Goal: Information Seeking & Learning: Learn about a topic

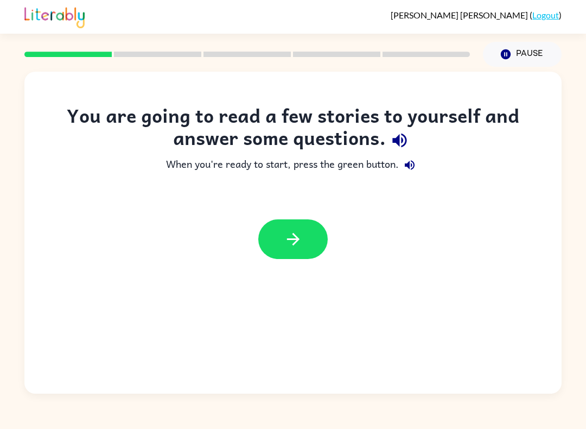
click at [301, 238] on icon "button" at bounding box center [293, 239] width 19 height 19
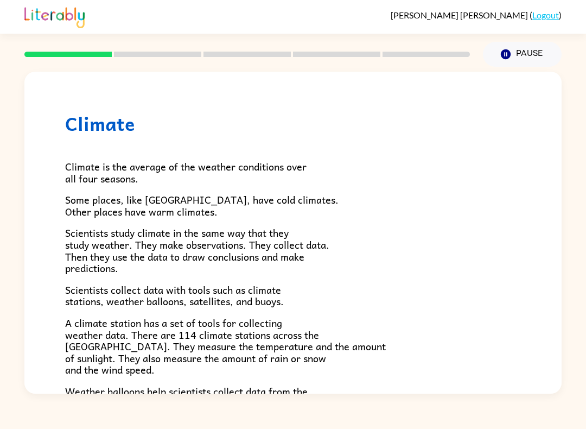
click at [515, 51] on button "Pause Pause" at bounding box center [522, 54] width 79 height 25
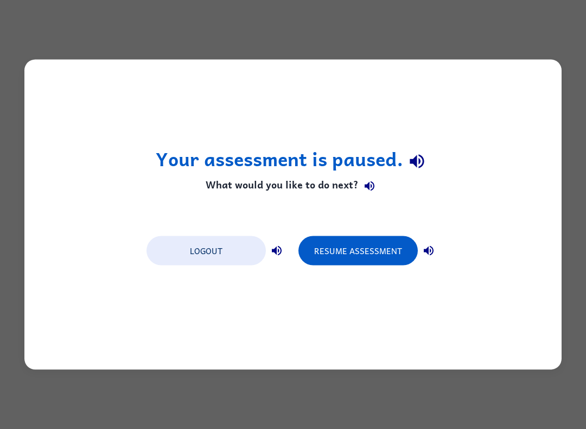
click at [398, 244] on button "Resume Assessment" at bounding box center [358, 250] width 119 height 29
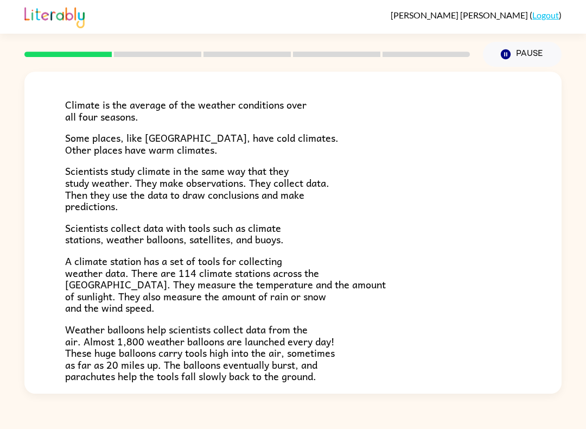
scroll to position [62, 0]
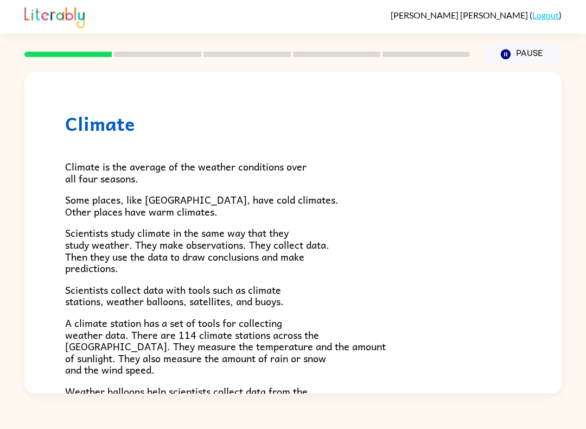
click at [524, 197] on div "Climate Climate is the average of the weather conditions over all four seasons.…" at bounding box center [292, 350] width 537 height 557
click at [522, 208] on div "Climate Climate is the average of the weather conditions over all four seasons.…" at bounding box center [292, 350] width 537 height 557
click at [586, 207] on div "Climate Climate is the average of the weather conditions over all four seasons.…" at bounding box center [293, 230] width 586 height 327
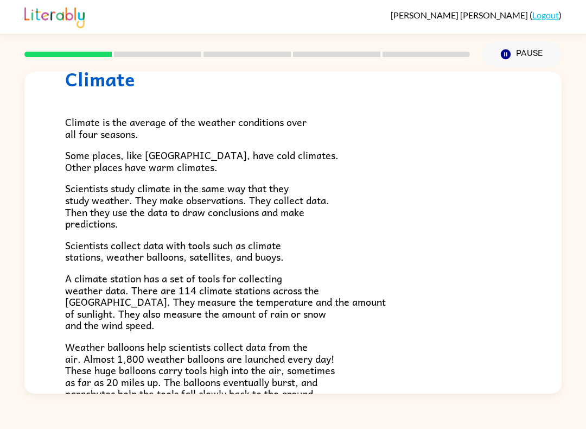
scroll to position [47, 0]
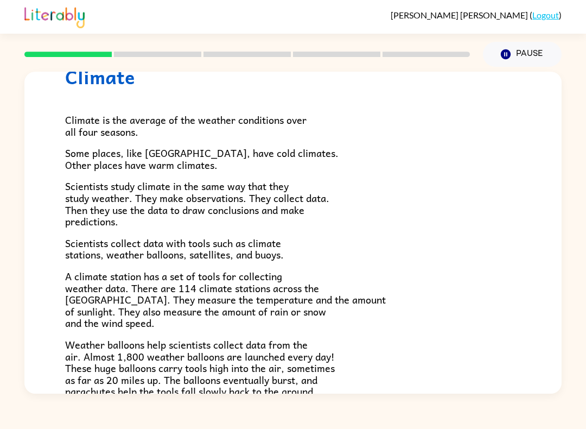
click at [77, 113] on span "Climate is the average of the weather conditions over all four seasons." at bounding box center [186, 126] width 242 height 28
click at [74, 123] on span "Climate is the average of the weather conditions over all four seasons." at bounding box center [186, 126] width 242 height 28
click at [74, 75] on h1 "Climate" at bounding box center [293, 77] width 456 height 22
click at [74, 74] on h1 "Climate" at bounding box center [293, 77] width 456 height 22
click at [85, 85] on h1 "Climate" at bounding box center [293, 77] width 456 height 22
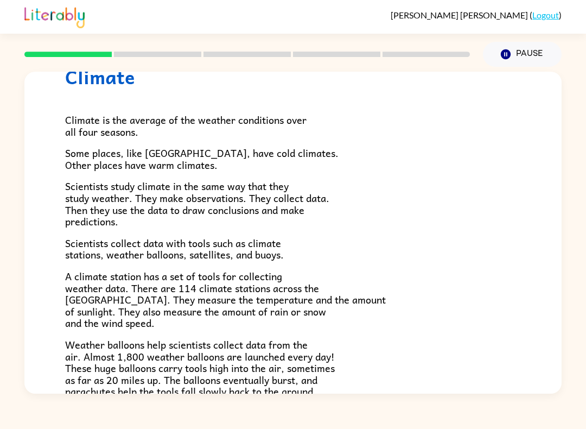
click at [163, 56] on rect at bounding box center [157, 54] width 87 height 5
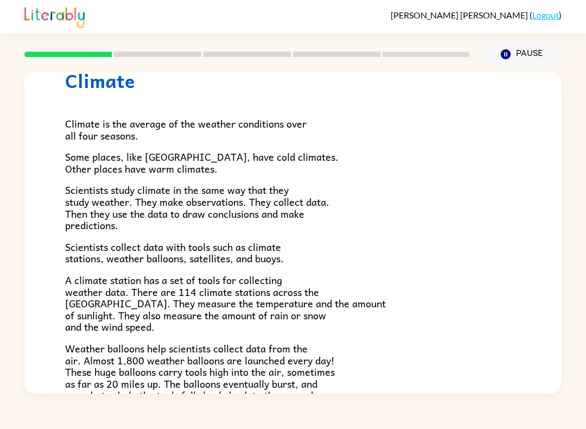
click at [117, 100] on div "Climate is the average of the weather conditions over all four seasons. Some pl…" at bounding box center [293, 314] width 456 height 444
click at [212, 197] on span "Scientists study climate in the same way that they study weather. They make obs…" at bounding box center [197, 207] width 264 height 51
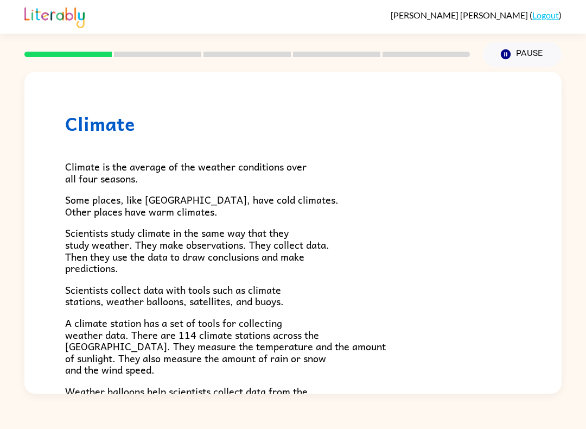
scroll to position [0, 0]
click at [534, 50] on button "Pause Pause" at bounding box center [522, 54] width 79 height 25
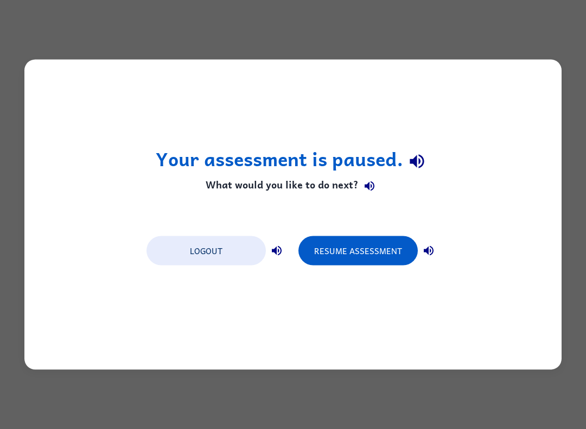
click at [384, 245] on button "Resume Assessment" at bounding box center [358, 250] width 119 height 29
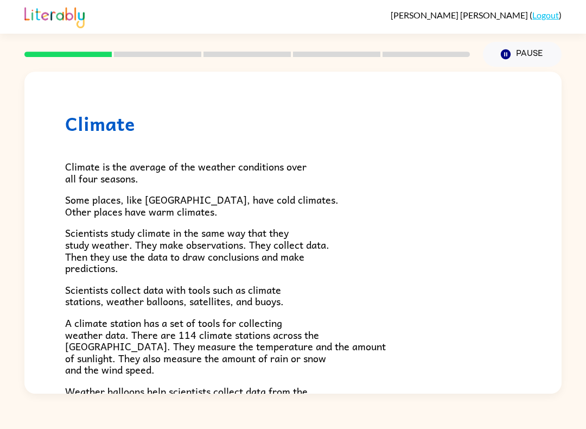
click at [402, 151] on div "Climate is the average of the weather conditions over all four seasons. Some pl…" at bounding box center [293, 357] width 456 height 444
click at [401, 151] on div "Climate is the average of the weather conditions over all four seasons. Some pl…" at bounding box center [293, 357] width 456 height 444
click at [403, 174] on p "Climate is the average of the weather conditions over all four seasons." at bounding box center [293, 172] width 456 height 23
click at [381, 187] on div "Climate is the average of the weather conditions over all four seasons. Some pl…" at bounding box center [293, 357] width 456 height 444
click at [520, 105] on div "Climate Climate is the average of the weather conditions over all four seasons.…" at bounding box center [292, 350] width 537 height 557
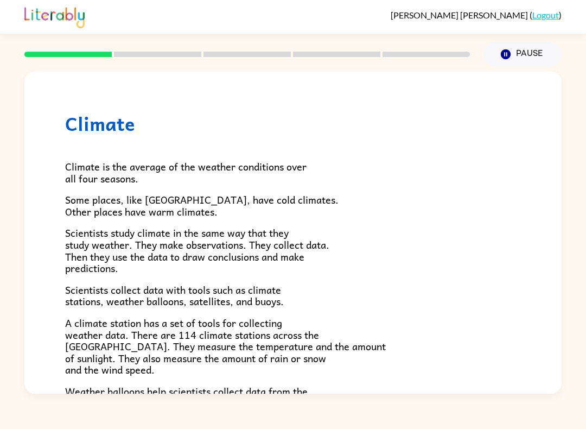
click at [461, 207] on p "Some places, like [GEOGRAPHIC_DATA], have cold climates. Other places have warm…" at bounding box center [293, 205] width 456 height 23
click at [64, 96] on div "Climate Climate is the average of the weather conditions over all four seasons.…" at bounding box center [292, 350] width 537 height 557
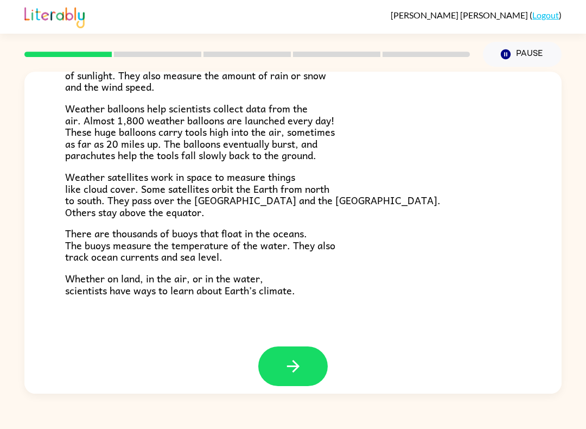
scroll to position [282, 0]
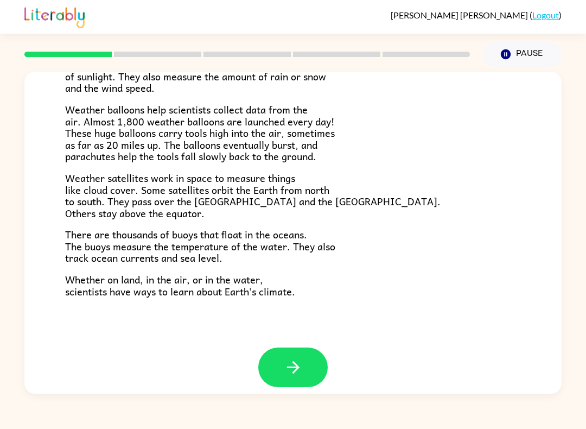
click at [297, 373] on button "button" at bounding box center [292, 367] width 69 height 40
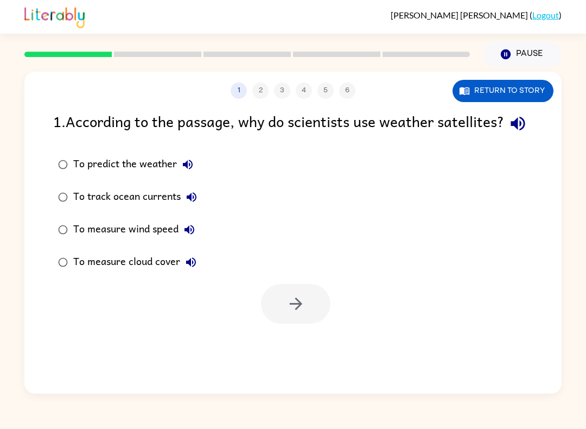
click at [46, 61] on div at bounding box center [247, 54] width 459 height 38
click at [46, 60] on div at bounding box center [247, 54] width 459 height 38
click at [49, 54] on rect at bounding box center [67, 54] width 87 height 5
click at [49, 53] on rect at bounding box center [67, 54] width 87 height 5
click at [57, 65] on div at bounding box center [247, 54] width 459 height 38
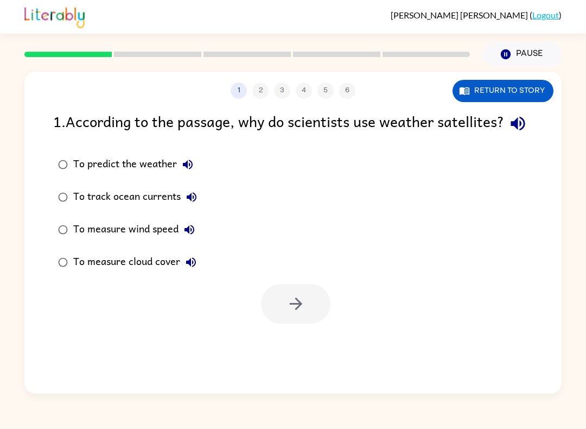
click at [501, 94] on button "Return to story" at bounding box center [503, 91] width 101 height 22
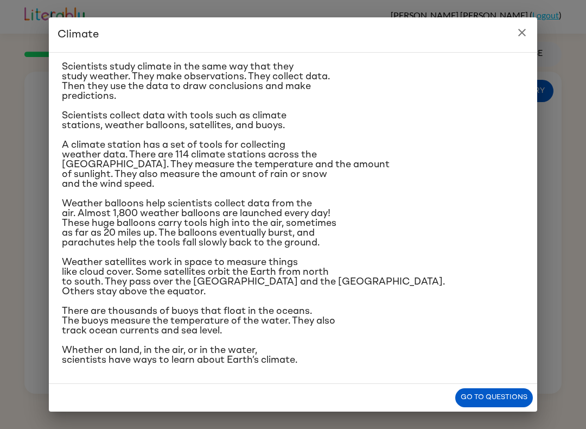
scroll to position [178, 0]
click at [525, 33] on icon "close" at bounding box center [522, 32] width 13 height 13
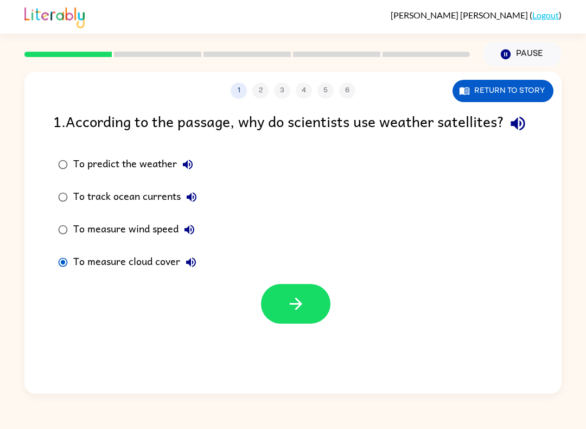
click at [306, 324] on button "button" at bounding box center [295, 304] width 69 height 40
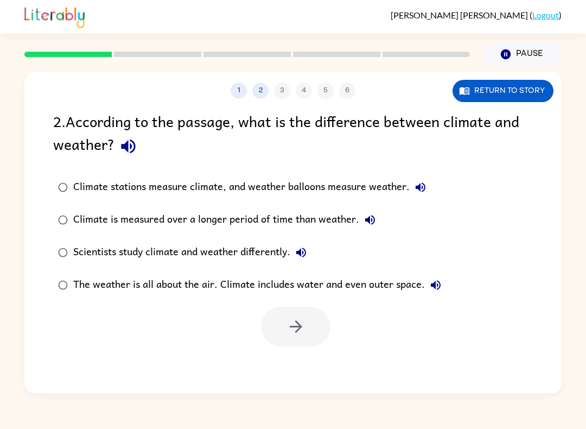
click at [514, 93] on button "Return to story" at bounding box center [503, 91] width 101 height 22
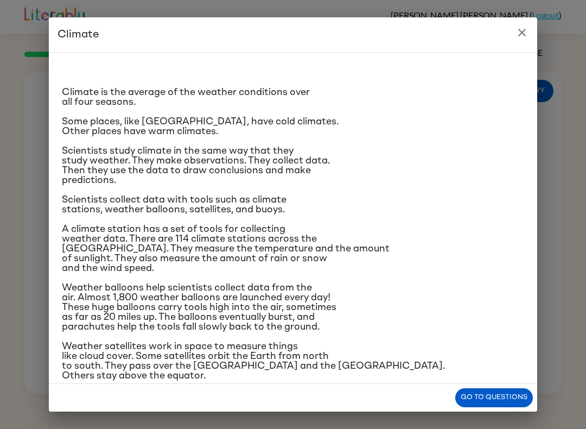
click at [524, 31] on icon "close" at bounding box center [522, 33] width 8 height 8
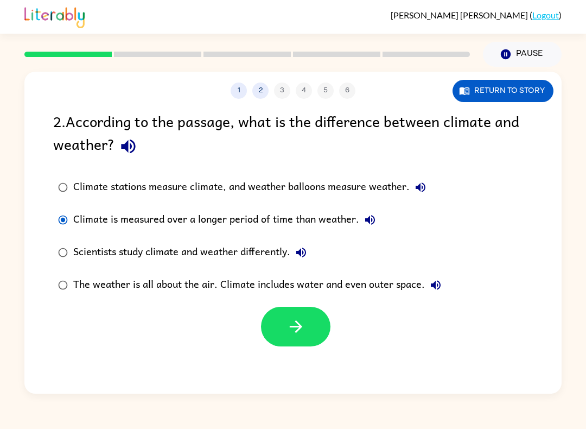
click at [326, 321] on button "button" at bounding box center [295, 327] width 69 height 40
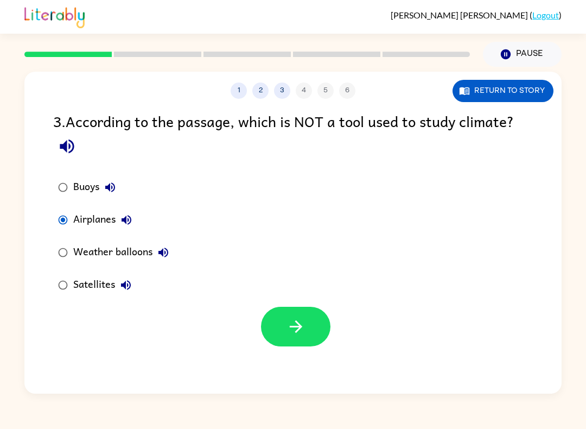
click at [318, 322] on button "button" at bounding box center [295, 327] width 69 height 40
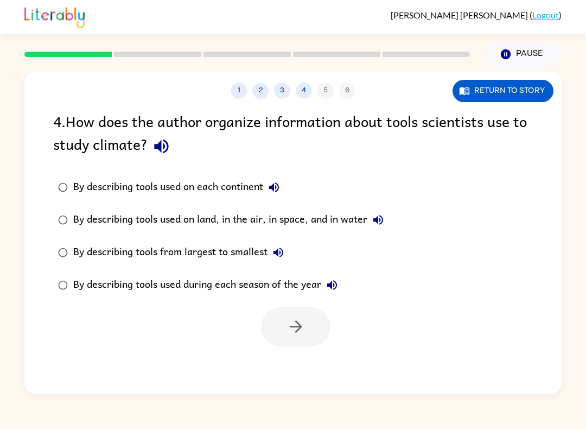
click at [530, 102] on button "Return to story" at bounding box center [503, 91] width 101 height 22
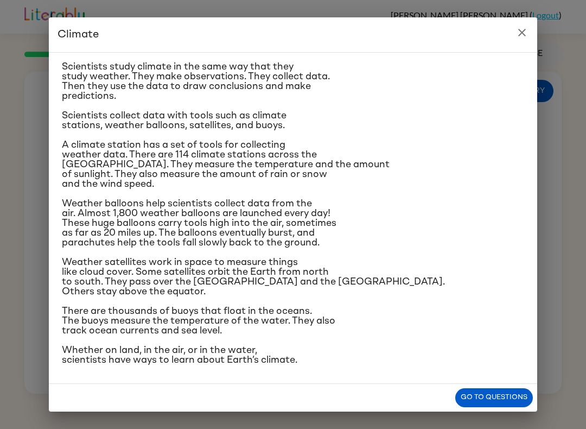
click at [521, 26] on icon "close" at bounding box center [522, 32] width 13 height 13
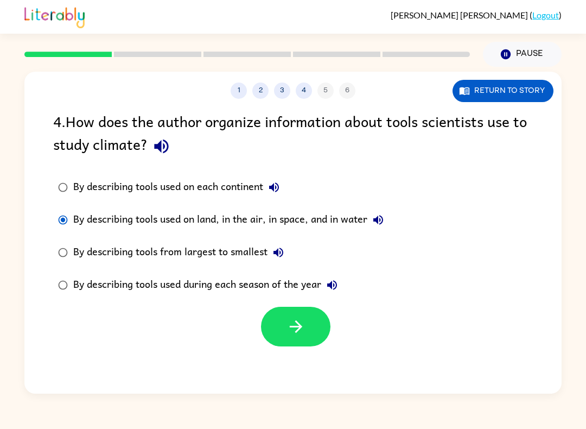
click at [524, 89] on button "Return to story" at bounding box center [503, 91] width 101 height 22
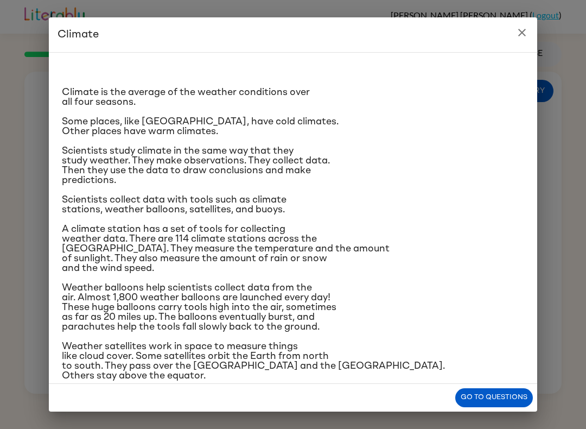
click at [519, 41] on button "close" at bounding box center [522, 33] width 22 height 22
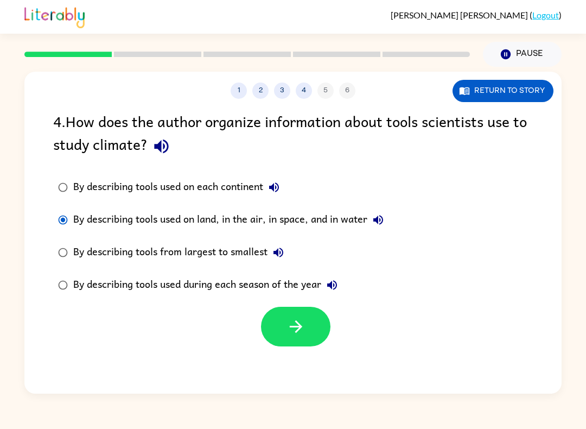
click at [321, 337] on button "button" at bounding box center [295, 327] width 69 height 40
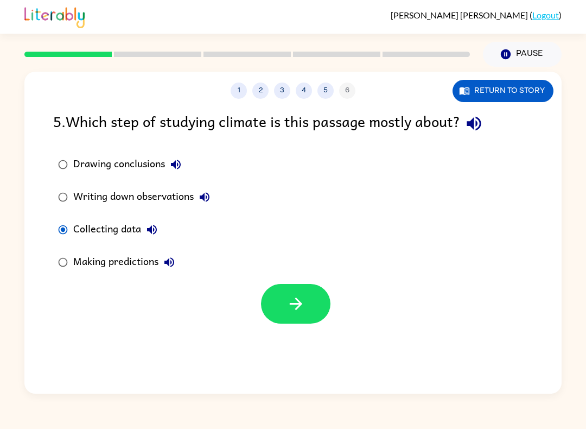
click at [299, 287] on button "button" at bounding box center [295, 304] width 69 height 40
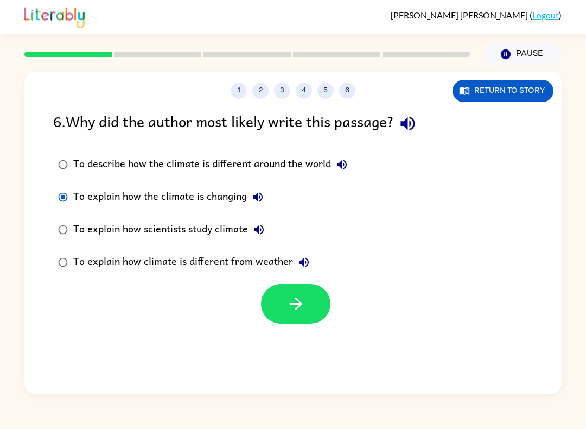
click at [307, 289] on button "button" at bounding box center [295, 304] width 69 height 40
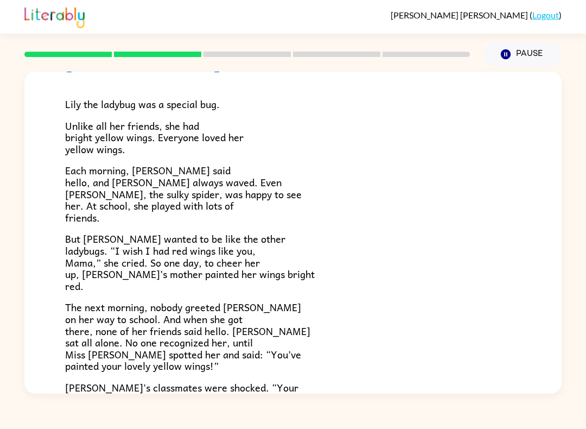
scroll to position [65, 0]
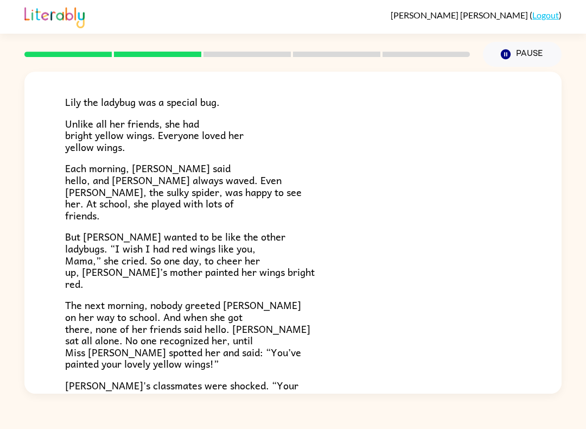
click at [543, 259] on div "Lily Ladybug Lily the ladybug was a special bug. Unlike all her friends, she ha…" at bounding box center [292, 285] width 537 height 557
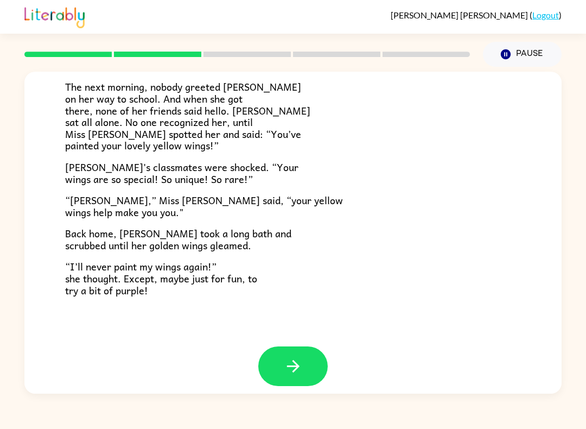
scroll to position [282, 0]
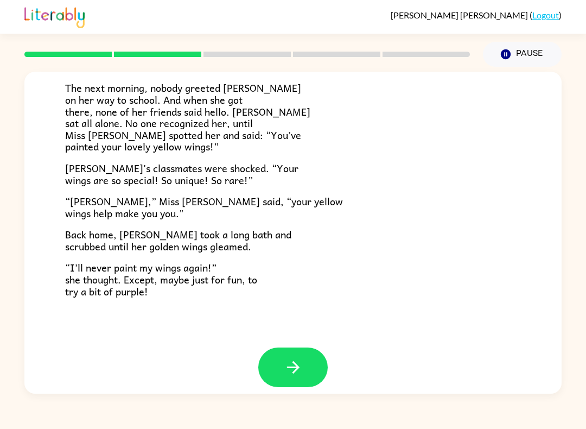
click at [18, 360] on div "Lily Ladybug Lily the ladybug was a special bug. Unlike all her friends, she ha…" at bounding box center [293, 230] width 586 height 327
click at [310, 348] on button "button" at bounding box center [292, 367] width 69 height 40
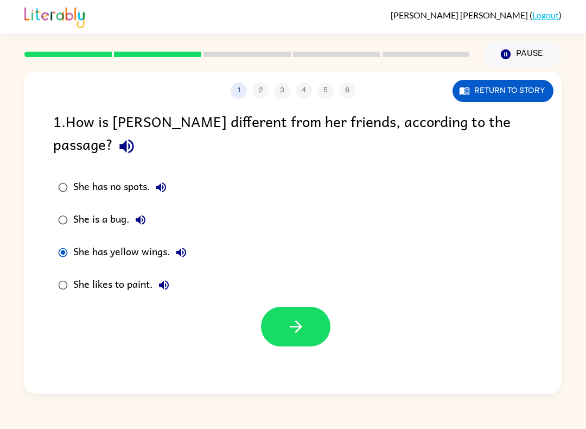
click at [294, 317] on icon "button" at bounding box center [296, 326] width 19 height 19
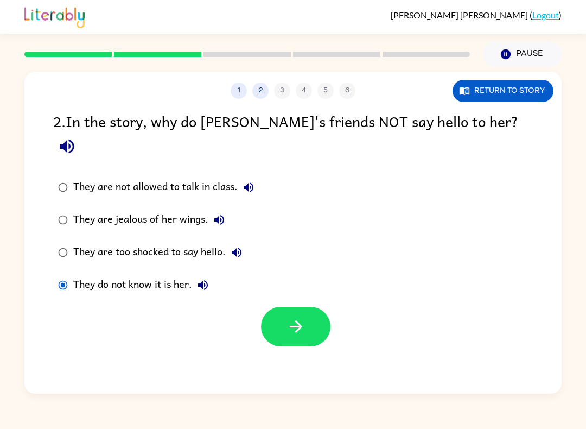
click at [316, 307] on button "button" at bounding box center [295, 327] width 69 height 40
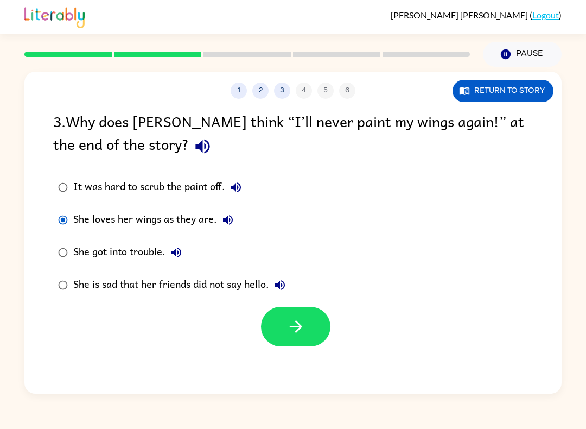
click at [286, 346] on button "button" at bounding box center [295, 327] width 69 height 40
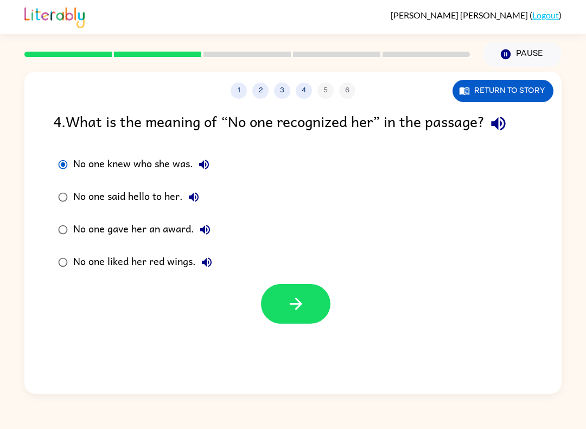
click at [281, 330] on div "1 2 3 4 5 6 Return to story 4 . What is the meaning of “No one recognized her” …" at bounding box center [292, 233] width 537 height 322
click at [305, 308] on icon "button" at bounding box center [296, 303] width 19 height 19
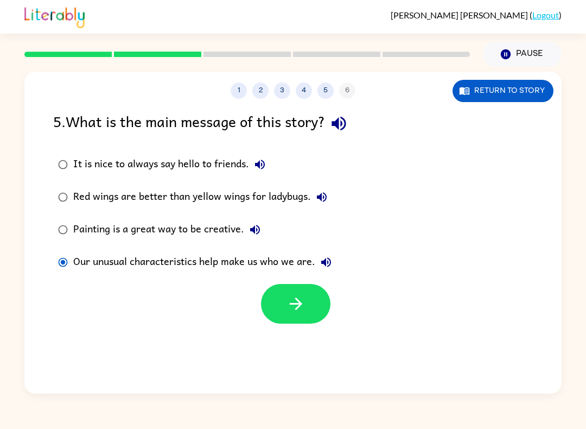
click at [312, 306] on button "button" at bounding box center [295, 304] width 69 height 40
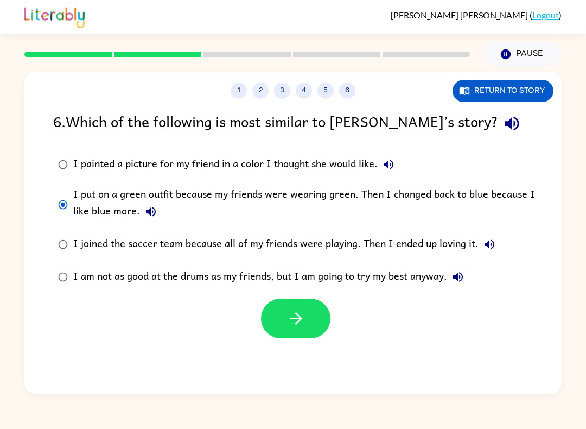
click at [324, 314] on button "button" at bounding box center [295, 319] width 69 height 40
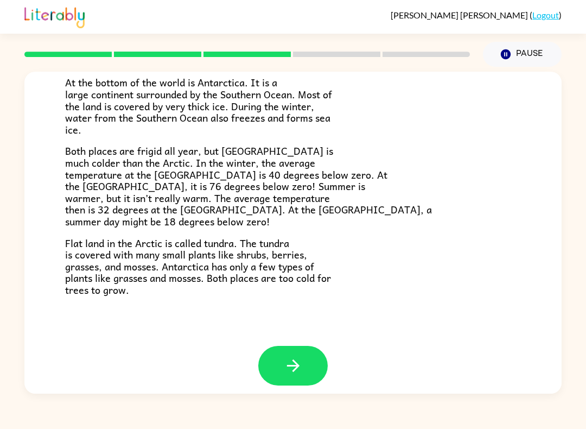
scroll to position [208, 0]
click at [315, 357] on button "button" at bounding box center [292, 366] width 69 height 40
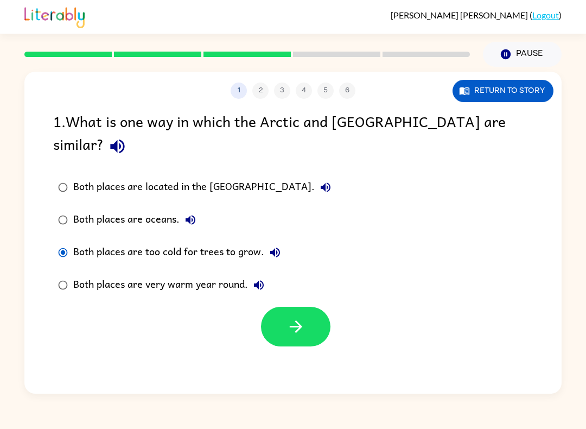
click at [300, 317] on icon "button" at bounding box center [296, 326] width 19 height 19
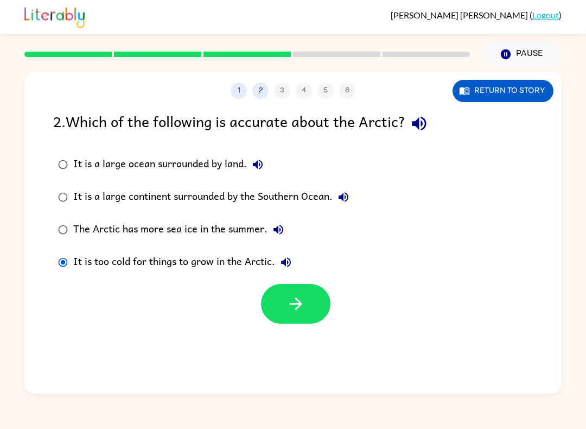
click at [303, 296] on icon "button" at bounding box center [296, 303] width 19 height 19
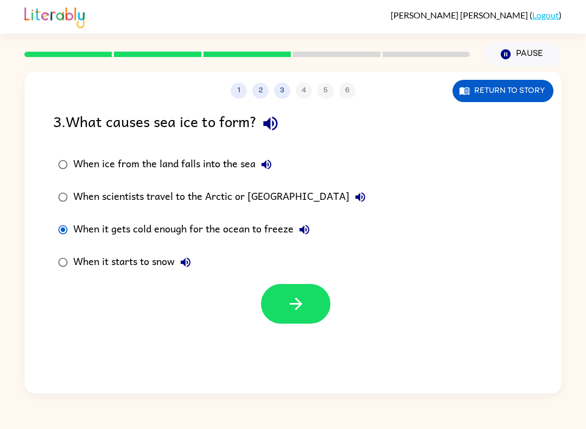
click at [300, 315] on button "button" at bounding box center [295, 304] width 69 height 40
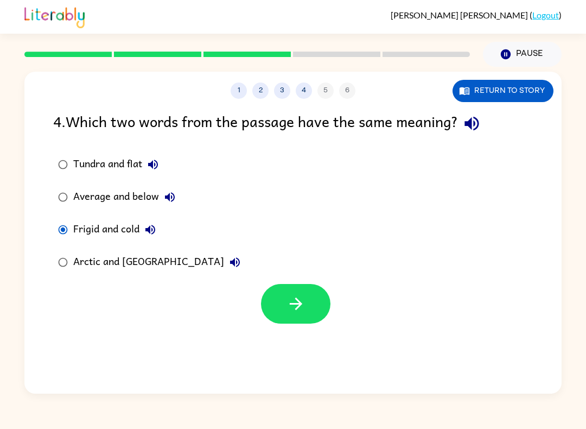
click at [305, 314] on button "button" at bounding box center [295, 304] width 69 height 40
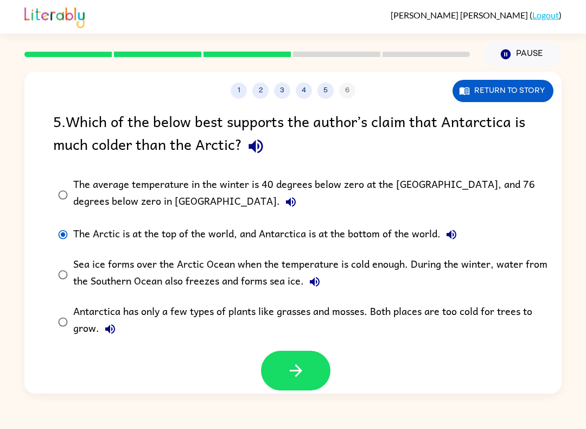
click at [295, 374] on icon "button" at bounding box center [296, 370] width 19 height 19
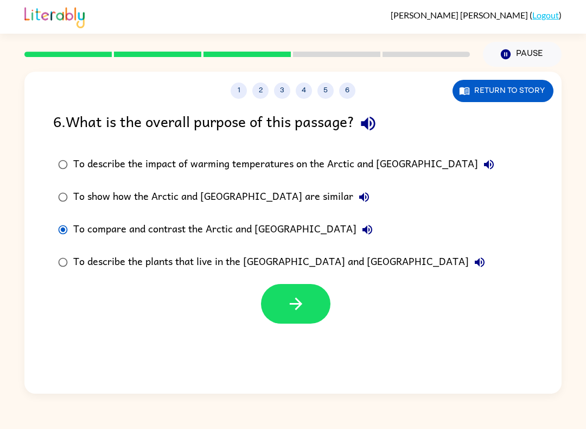
click at [293, 307] on icon "button" at bounding box center [296, 303] width 19 height 19
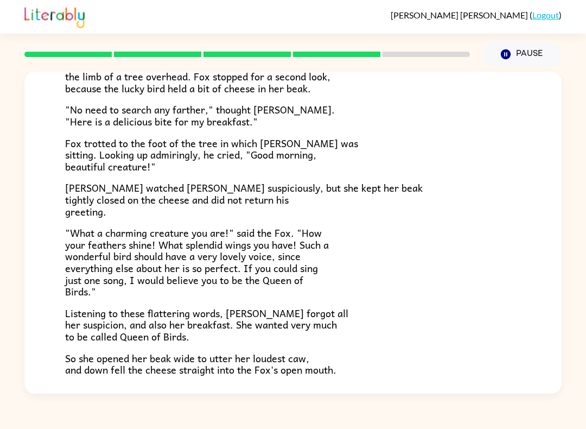
scroll to position [116, 0]
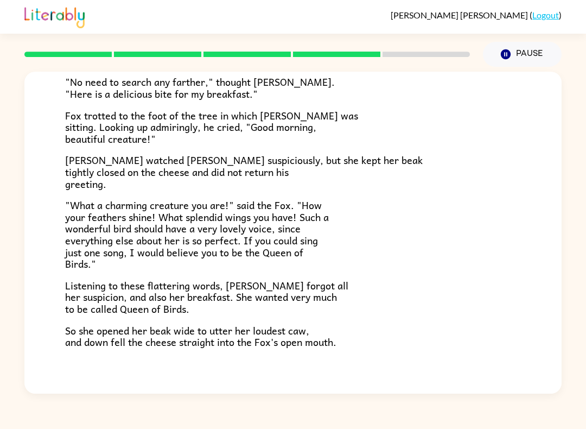
click at [569, 53] on div "Quinn DeFoor ( Logout ) Pause Pause The Fox and the Crow One bright morning as …" at bounding box center [293, 214] width 586 height 429
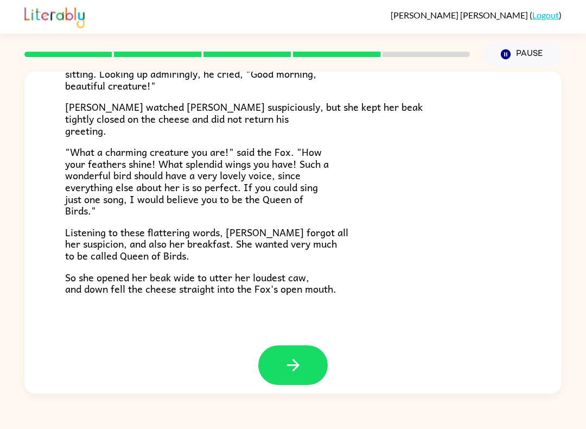
scroll to position [194, 0]
click at [286, 359] on icon "button" at bounding box center [293, 365] width 19 height 19
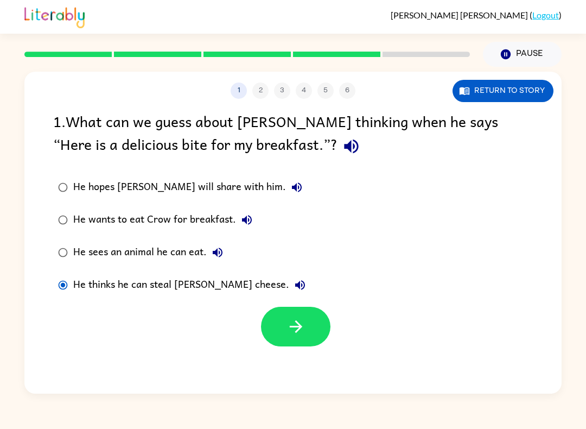
click at [306, 325] on button "button" at bounding box center [295, 327] width 69 height 40
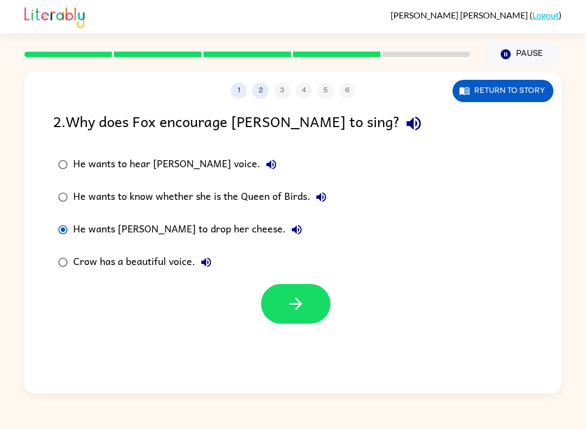
click at [288, 296] on icon "button" at bounding box center [296, 303] width 19 height 19
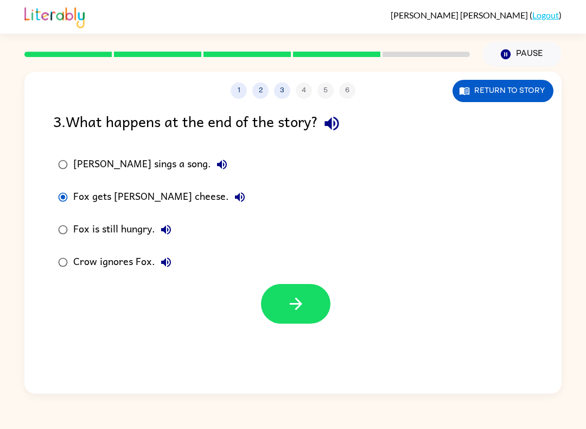
click at [307, 312] on button "button" at bounding box center [295, 304] width 69 height 40
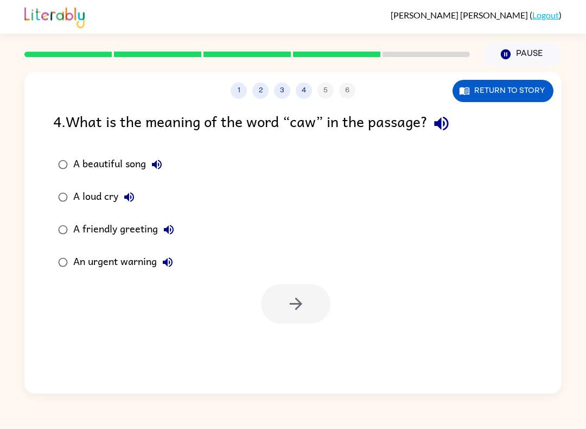
click at [521, 96] on button "Return to story" at bounding box center [503, 91] width 101 height 22
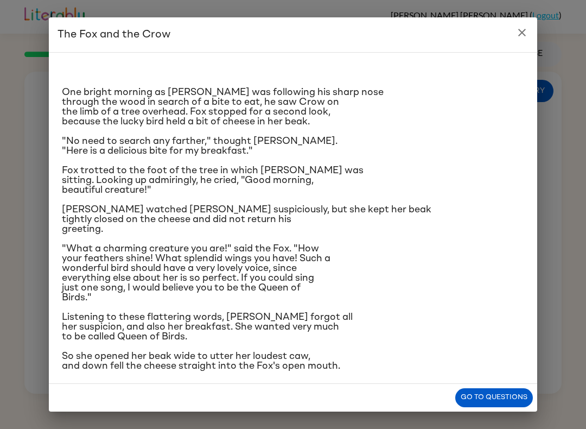
click at [529, 23] on button "close" at bounding box center [522, 33] width 22 height 22
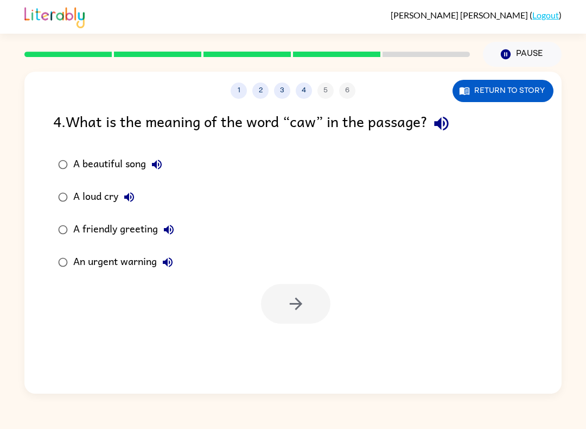
click at [528, 93] on button "Return to story" at bounding box center [503, 91] width 101 height 22
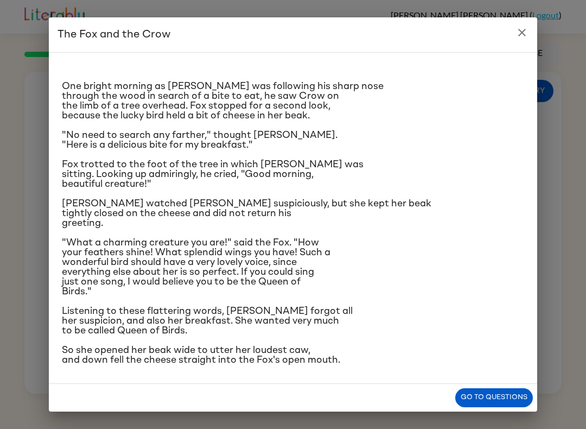
scroll to position [80, 0]
click at [523, 30] on icon "close" at bounding box center [522, 32] width 13 height 13
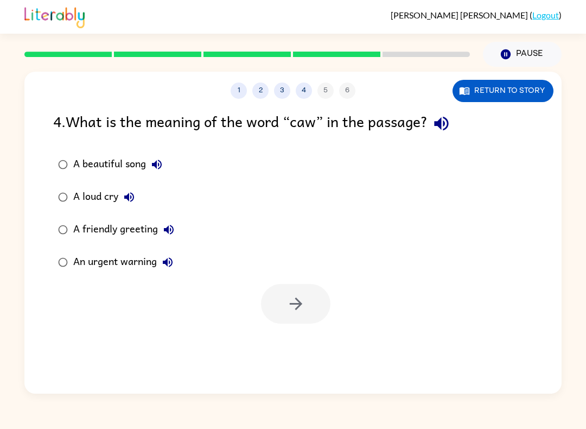
click at [72, 155] on label "A beautiful song" at bounding box center [116, 164] width 138 height 33
click at [302, 315] on button "button" at bounding box center [295, 304] width 69 height 40
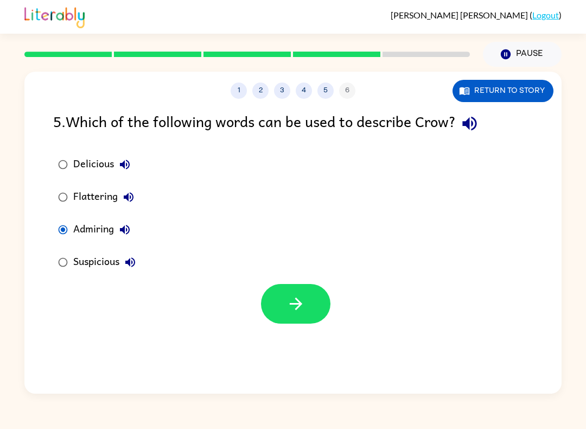
click at [283, 312] on button "button" at bounding box center [295, 304] width 69 height 40
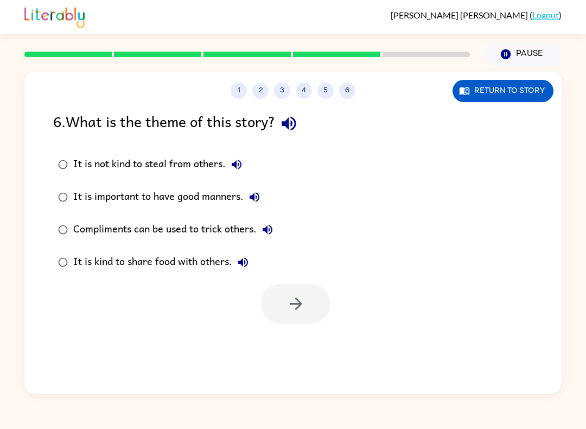
click at [270, 278] on label "It is kind to share food with others." at bounding box center [165, 262] width 237 height 33
click at [297, 311] on icon "button" at bounding box center [296, 303] width 19 height 19
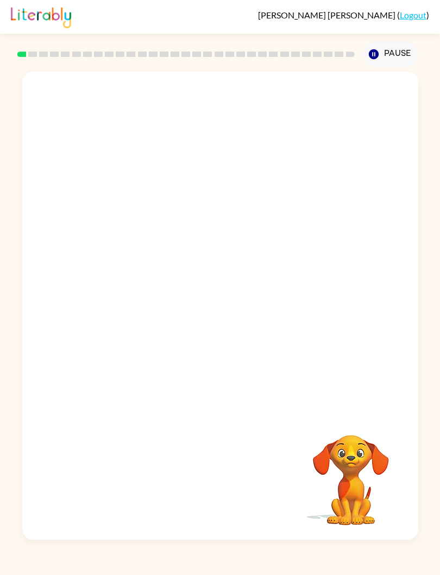
click at [206, 428] on div "Your browser must support playing .mp4 files to use Literably. Please try using…" at bounding box center [220, 306] width 396 height 468
click at [385, 62] on button "Pause Pause" at bounding box center [390, 54] width 55 height 25
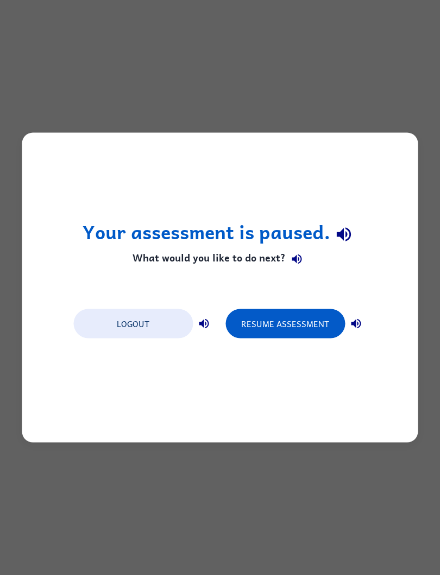
click at [392, 305] on div "Your assessment is paused. What would you like to do next? Logout Resume Assess…" at bounding box center [220, 288] width 396 height 310
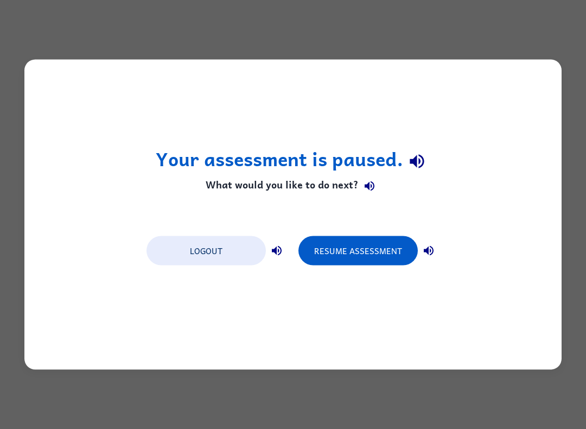
click at [396, 248] on button "Resume Assessment" at bounding box center [358, 250] width 119 height 29
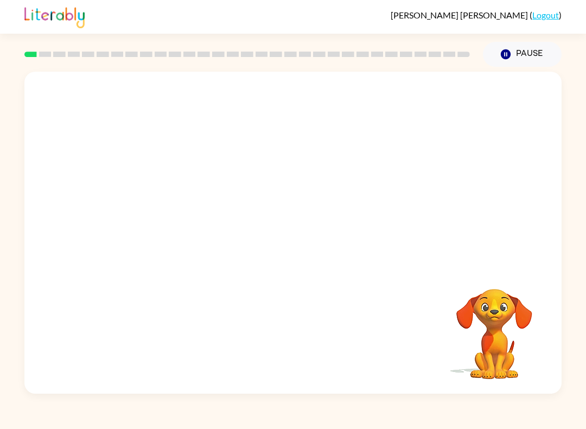
click at [512, 54] on icon "Pause" at bounding box center [506, 54] width 12 height 12
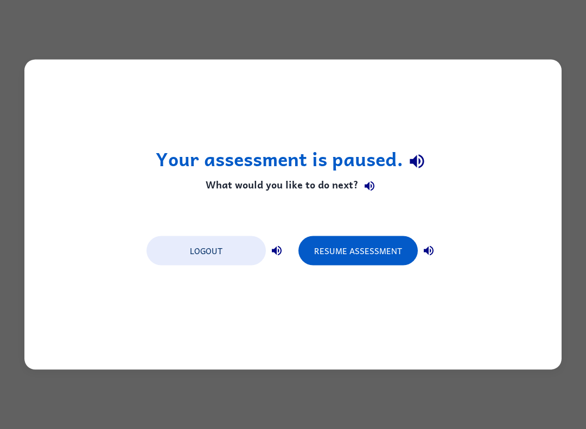
click at [397, 247] on button "Resume Assessment" at bounding box center [358, 250] width 119 height 29
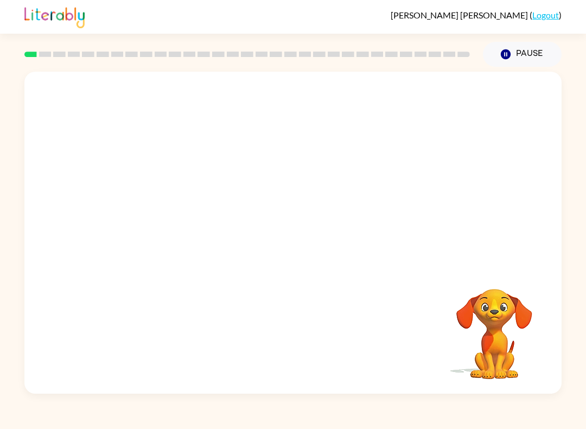
click at [155, 212] on video "Your browser must support playing .mp4 files to use Literably. Please try using…" at bounding box center [292, 169] width 537 height 194
click at [159, 214] on video "Your browser must support playing .mp4 files to use Literably. Please try using…" at bounding box center [292, 169] width 537 height 194
click at [167, 207] on video "Your browser must support playing .mp4 files to use Literably. Please try using…" at bounding box center [292, 169] width 537 height 194
click at [144, 201] on video "Your browser must support playing .mp4 files to use Literably. Please try using…" at bounding box center [292, 169] width 537 height 194
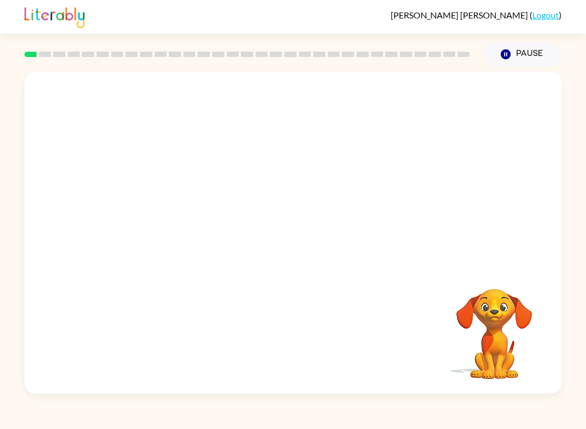
click at [167, 214] on video "Your browser must support playing .mp4 files to use Literably. Please try using…" at bounding box center [292, 169] width 537 height 194
click at [156, 218] on video "Your browser must support playing .mp4 files to use Literably. Please try using…" at bounding box center [292, 169] width 537 height 194
click at [150, 220] on video "Your browser must support playing .mp4 files to use Literably. Please try using…" at bounding box center [292, 169] width 537 height 194
click at [154, 206] on video "Your browser must support playing .mp4 files to use Literably. Please try using…" at bounding box center [292, 169] width 537 height 194
click at [152, 216] on video "Your browser must support playing .mp4 files to use Literably. Please try using…" at bounding box center [292, 169] width 537 height 194
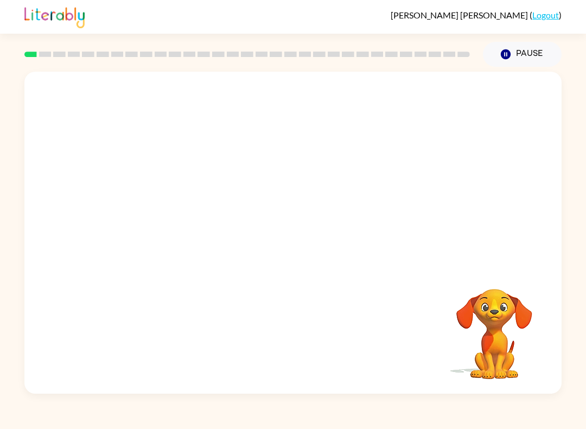
click at [152, 215] on video "Your browser must support playing .mp4 files to use Literably. Please try using…" at bounding box center [292, 169] width 537 height 194
click at [293, 250] on div at bounding box center [292, 238] width 69 height 40
click at [310, 234] on div at bounding box center [292, 238] width 69 height 40
click at [285, 246] on div at bounding box center [292, 238] width 69 height 40
click at [300, 257] on button "button" at bounding box center [292, 238] width 69 height 40
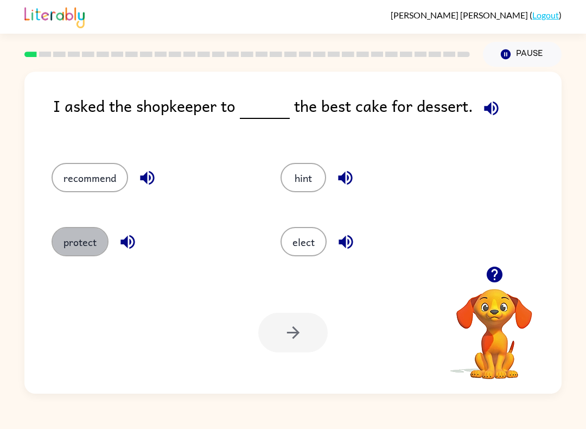
click at [75, 235] on button "protect" at bounding box center [80, 241] width 57 height 29
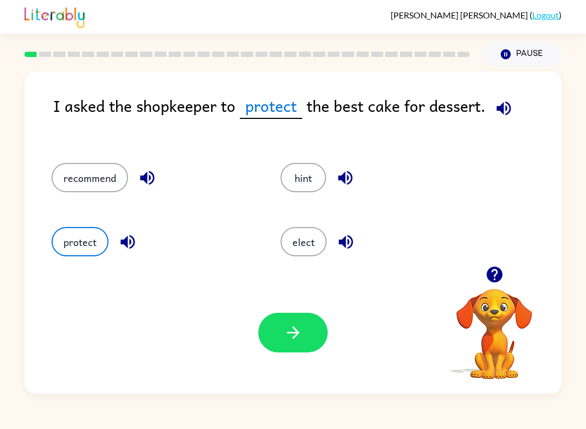
click at [320, 336] on button "button" at bounding box center [292, 333] width 69 height 40
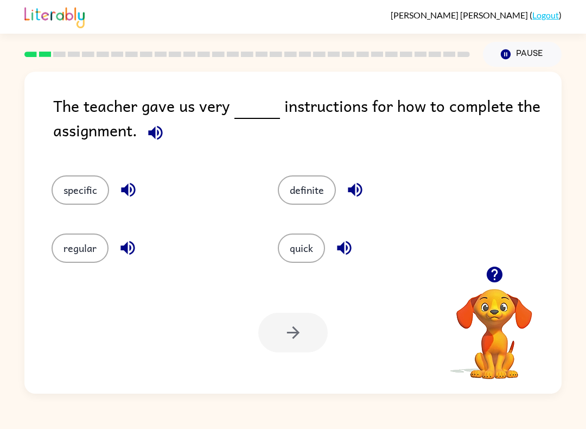
click at [68, 197] on button "specific" at bounding box center [81, 189] width 58 height 29
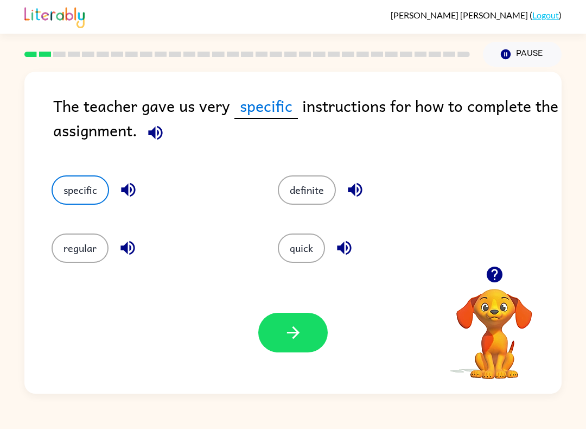
click at [300, 329] on icon "button" at bounding box center [293, 332] width 19 height 19
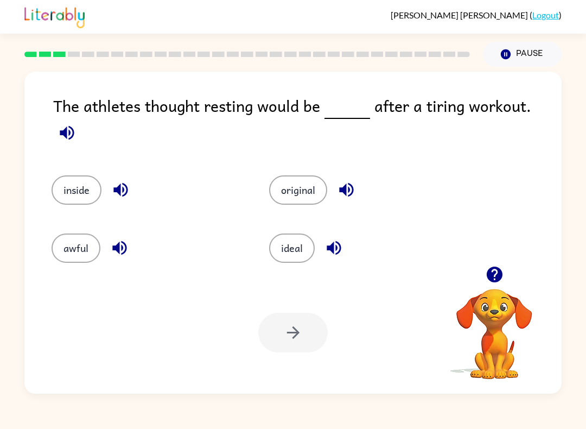
click at [287, 244] on button "ideal" at bounding box center [292, 247] width 46 height 29
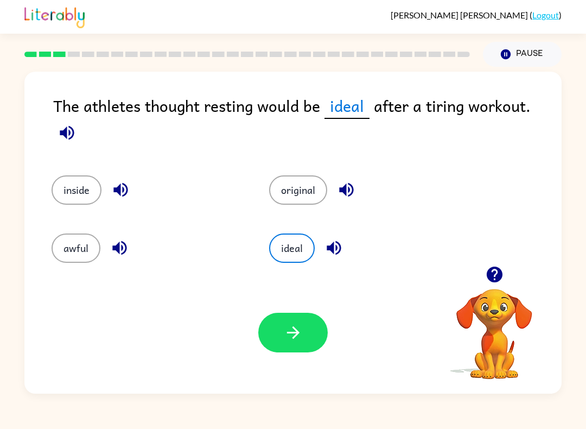
click at [308, 334] on button "button" at bounding box center [292, 333] width 69 height 40
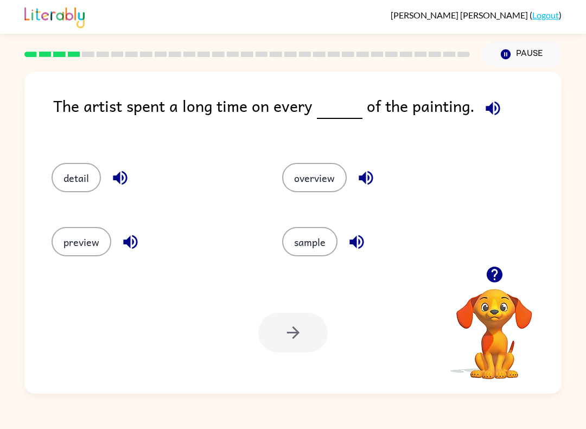
click at [82, 182] on button "detail" at bounding box center [76, 177] width 49 height 29
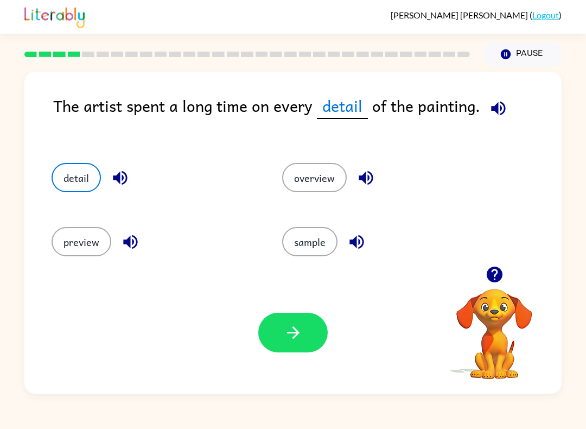
click at [314, 333] on button "button" at bounding box center [292, 333] width 69 height 40
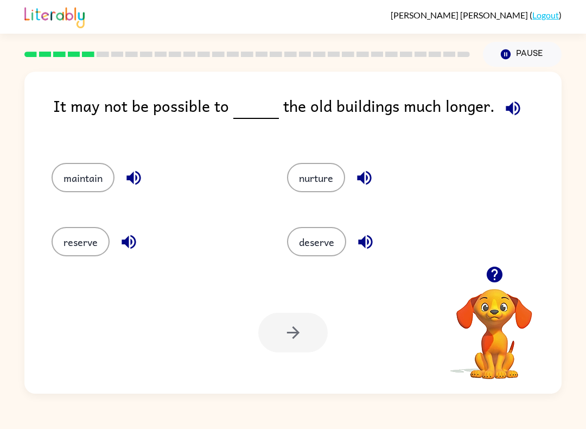
click at [74, 249] on button "reserve" at bounding box center [81, 241] width 58 height 29
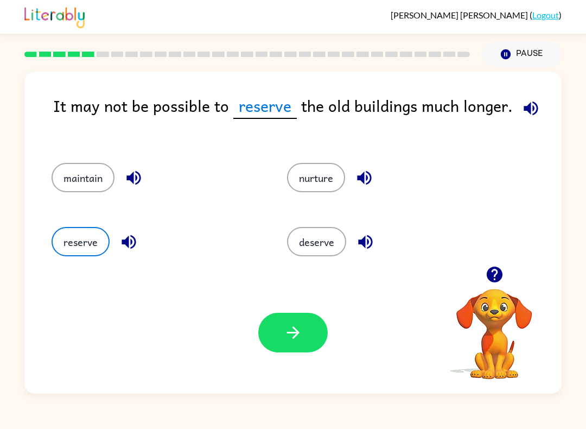
click at [305, 336] on button "button" at bounding box center [292, 333] width 69 height 40
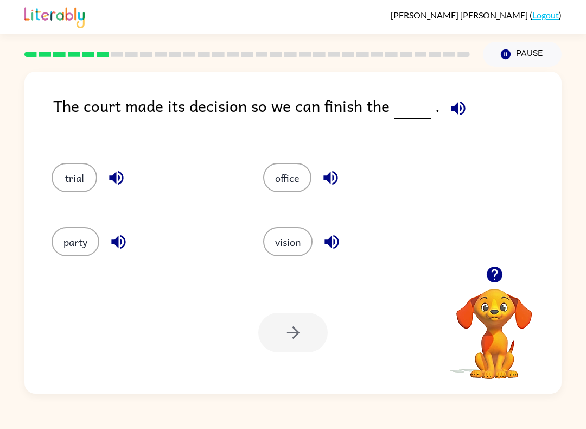
click at [55, 169] on button "trial" at bounding box center [75, 177] width 46 height 29
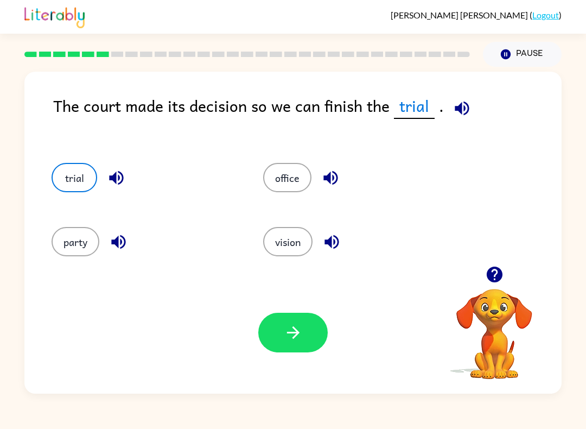
click at [303, 332] on button "button" at bounding box center [292, 333] width 69 height 40
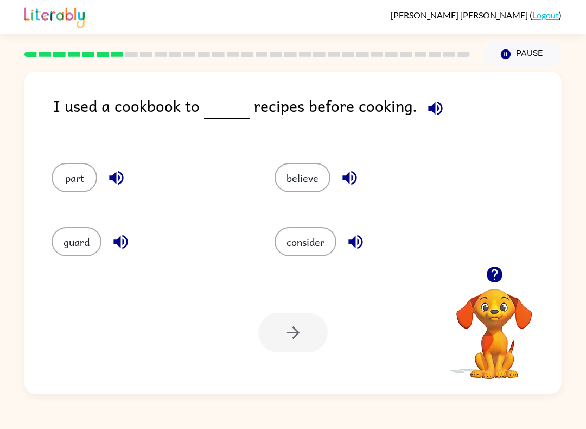
click at [314, 244] on button "consider" at bounding box center [306, 241] width 62 height 29
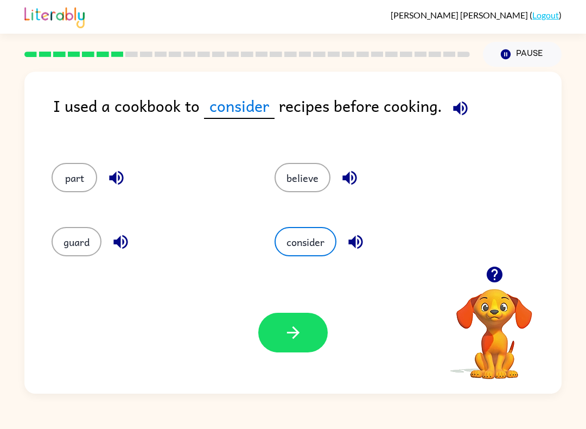
click at [298, 361] on div "Your browser must support playing .mp4 files to use Literably. Please try using…" at bounding box center [292, 332] width 537 height 122
click at [316, 332] on button "button" at bounding box center [292, 333] width 69 height 40
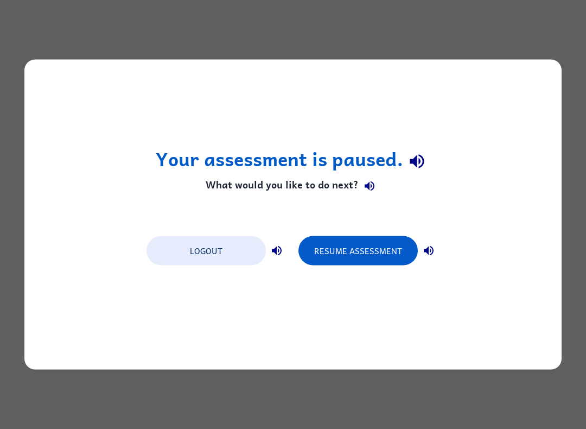
click at [373, 251] on button "Resume Assessment" at bounding box center [358, 250] width 119 height 29
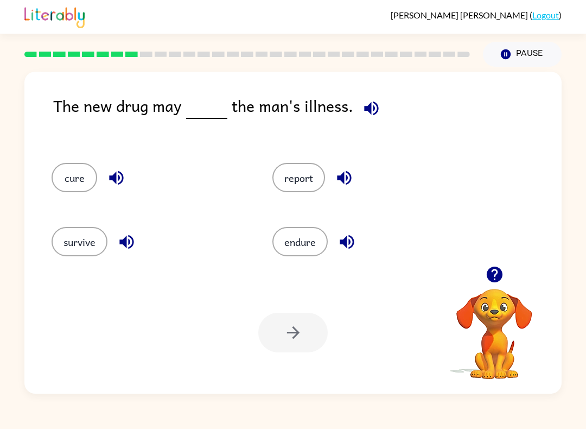
click at [92, 174] on button "cure" at bounding box center [75, 177] width 46 height 29
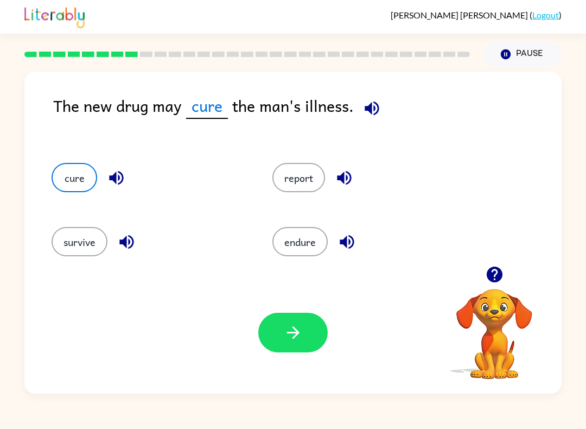
click at [286, 352] on button "button" at bounding box center [292, 333] width 69 height 40
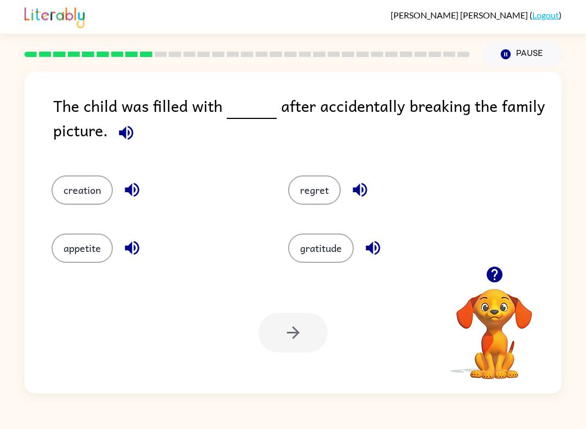
click at [332, 190] on button "regret" at bounding box center [314, 189] width 53 height 29
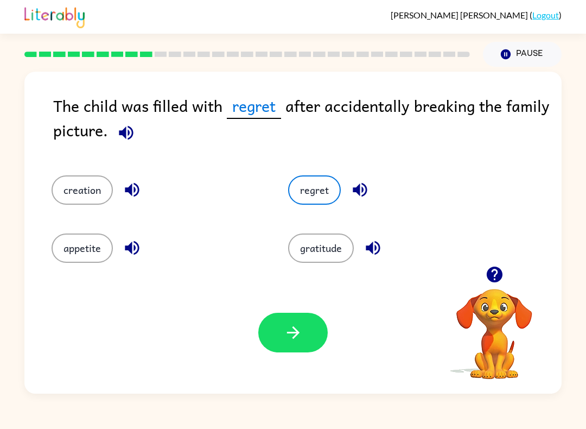
click at [293, 351] on button "button" at bounding box center [292, 333] width 69 height 40
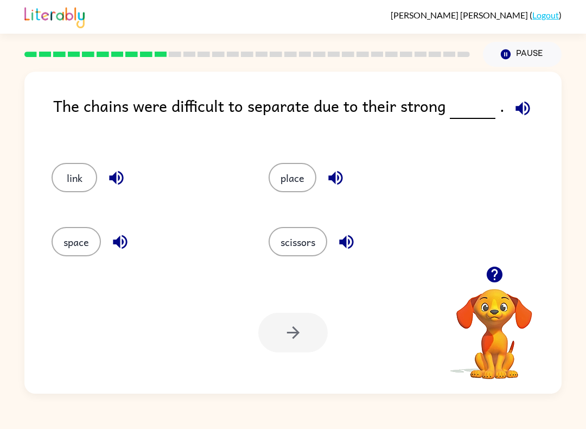
click at [74, 187] on button "link" at bounding box center [75, 177] width 46 height 29
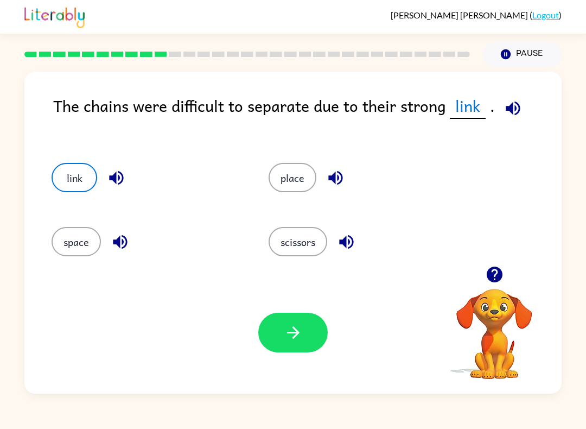
click at [302, 332] on icon "button" at bounding box center [293, 332] width 19 height 19
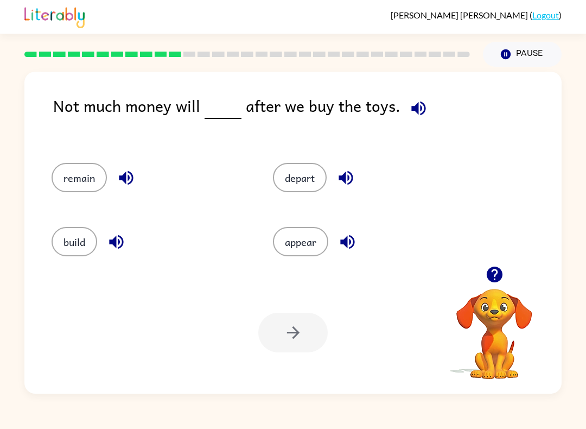
click at [71, 183] on button "remain" at bounding box center [79, 177] width 55 height 29
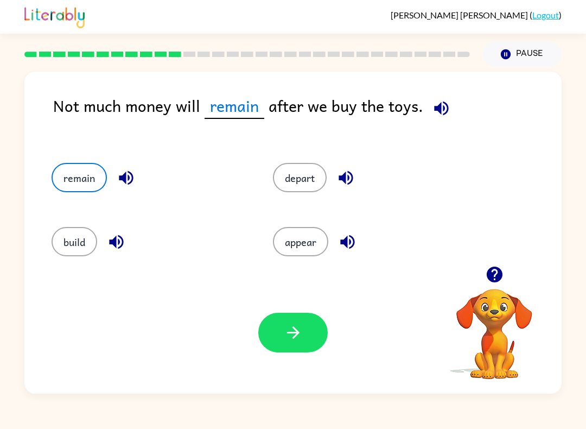
click at [301, 319] on button "button" at bounding box center [292, 333] width 69 height 40
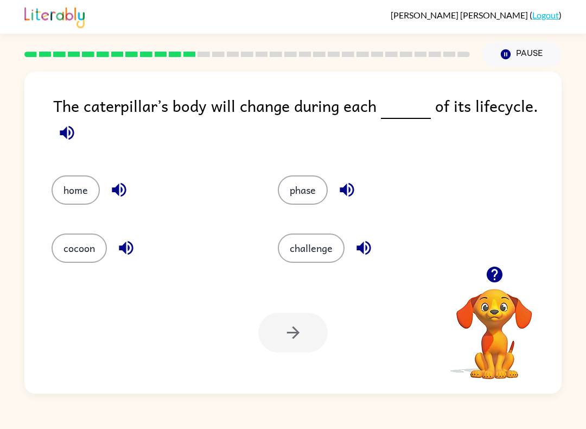
click at [66, 237] on button "cocoon" at bounding box center [79, 247] width 55 height 29
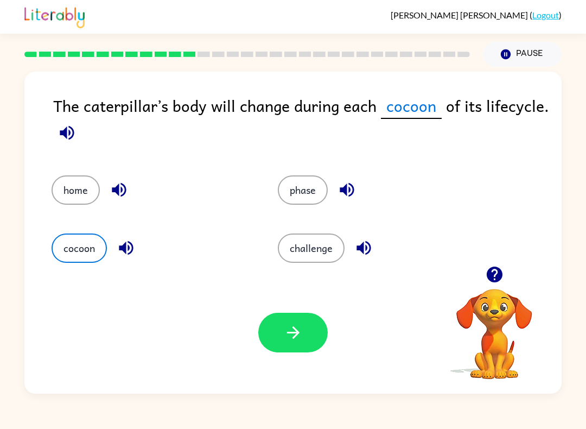
click at [296, 330] on icon "button" at bounding box center [293, 332] width 12 height 12
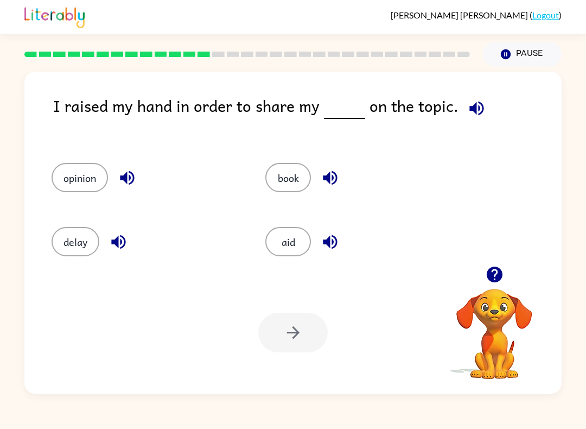
click at [72, 176] on button "opinion" at bounding box center [80, 177] width 56 height 29
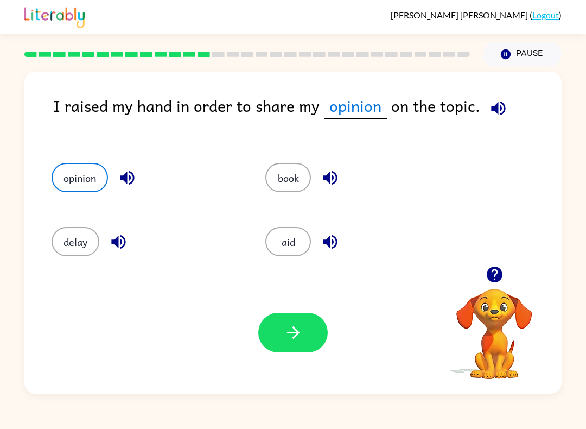
click at [292, 343] on button "button" at bounding box center [292, 333] width 69 height 40
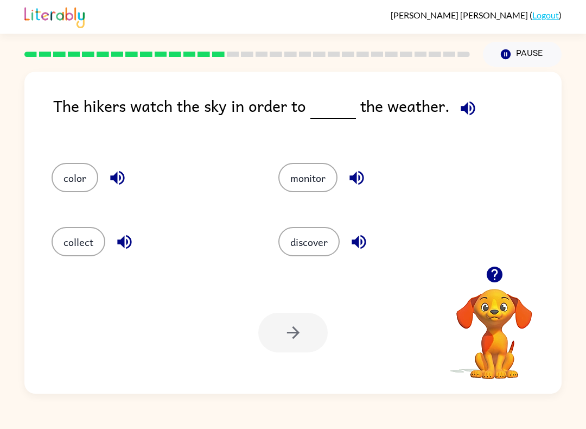
click at [312, 182] on button "monitor" at bounding box center [307, 177] width 59 height 29
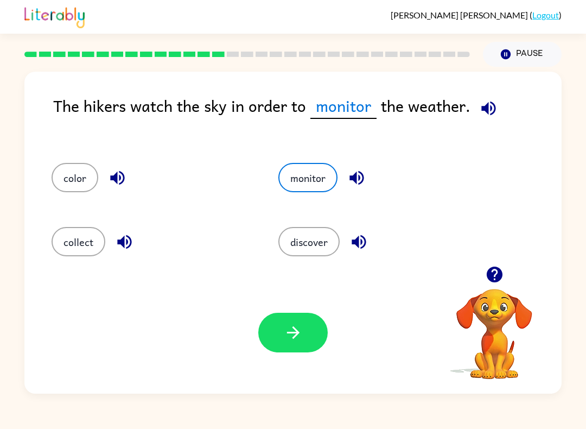
click at [306, 334] on button "button" at bounding box center [292, 333] width 69 height 40
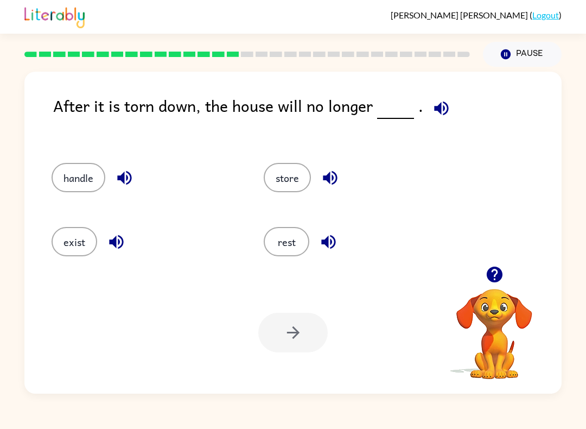
click at [66, 252] on button "exist" at bounding box center [75, 241] width 46 height 29
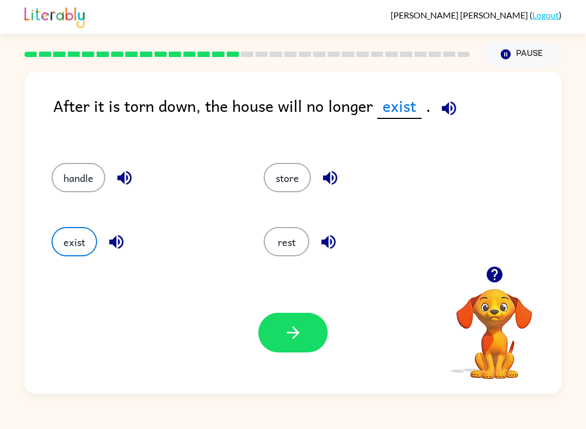
click at [304, 346] on button "button" at bounding box center [292, 333] width 69 height 40
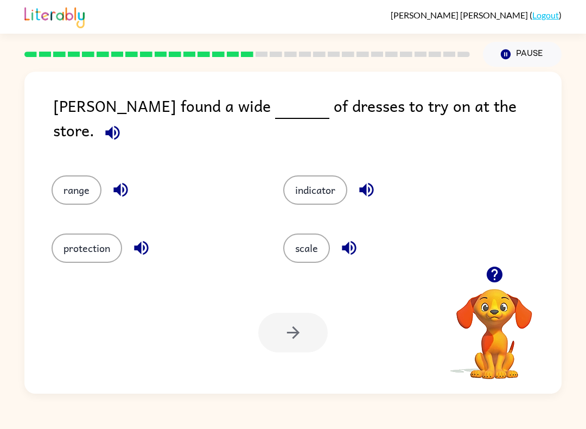
click at [70, 175] on button "range" at bounding box center [77, 189] width 50 height 29
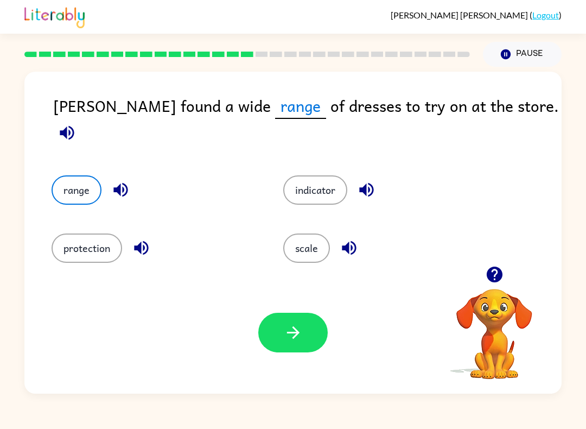
click at [301, 330] on icon "button" at bounding box center [293, 332] width 19 height 19
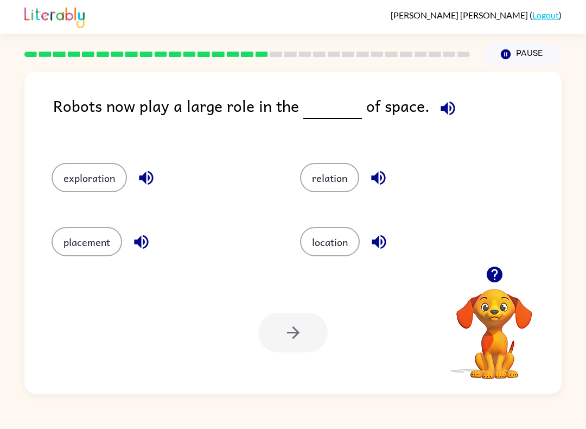
click at [74, 179] on button "exploration" at bounding box center [89, 177] width 75 height 29
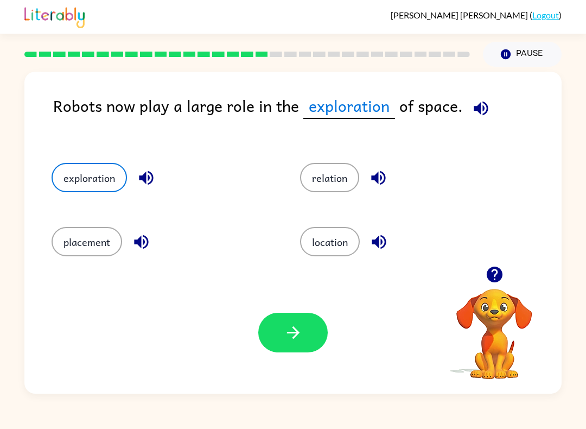
click at [284, 309] on div "Your browser must support playing .mp4 files to use Literably. Please try using…" at bounding box center [292, 332] width 537 height 122
click at [296, 340] on icon "button" at bounding box center [293, 332] width 19 height 19
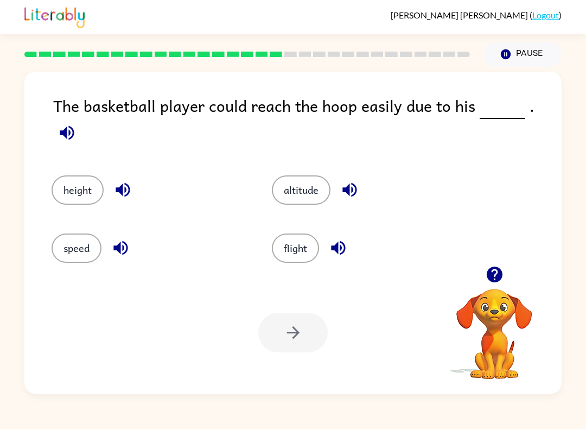
click at [80, 175] on button "height" at bounding box center [78, 189] width 52 height 29
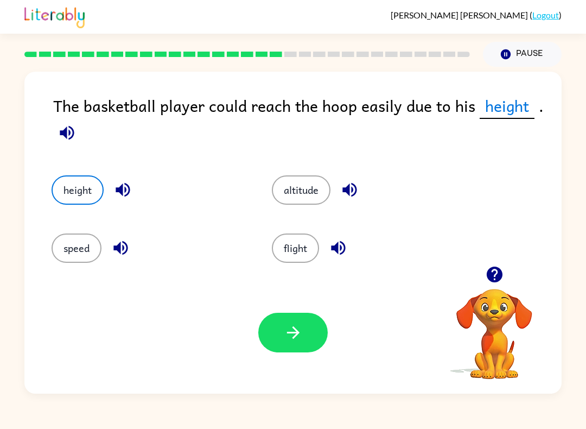
click at [292, 339] on icon "button" at bounding box center [293, 332] width 19 height 19
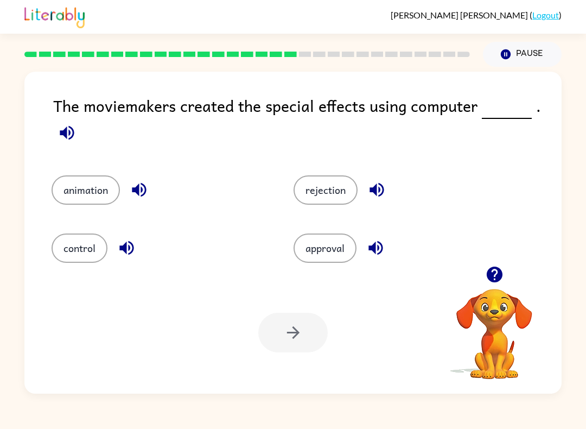
click at [76, 185] on button "animation" at bounding box center [86, 189] width 68 height 29
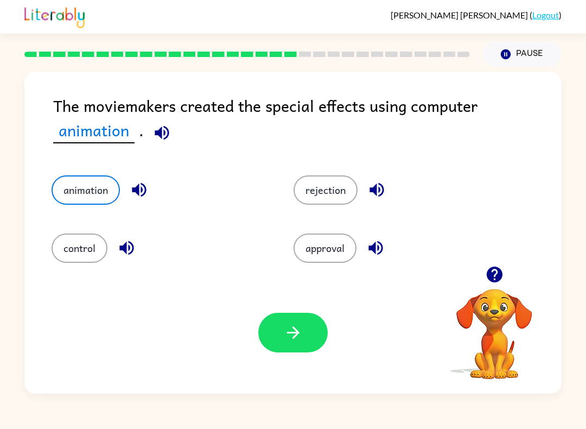
click at [289, 321] on button "button" at bounding box center [292, 333] width 69 height 40
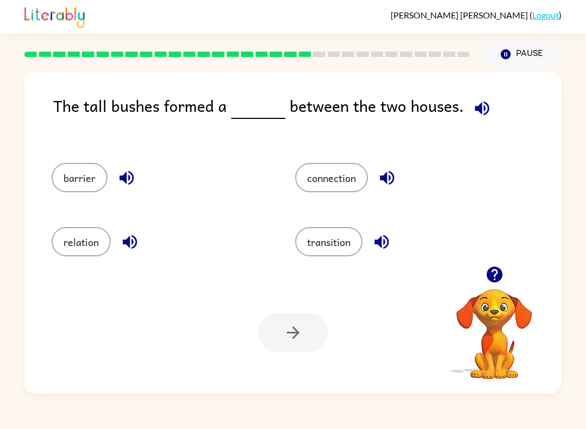
click at [73, 173] on button "barrier" at bounding box center [80, 177] width 56 height 29
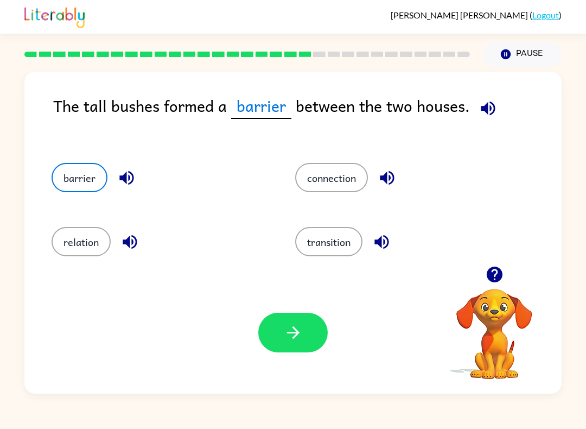
click at [296, 338] on icon "button" at bounding box center [293, 332] width 19 height 19
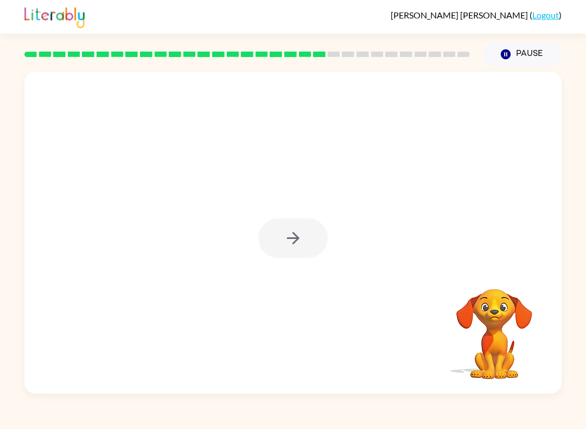
click at [292, 227] on div at bounding box center [292, 238] width 69 height 40
click at [291, 227] on div at bounding box center [292, 238] width 69 height 40
click at [293, 245] on div at bounding box center [292, 238] width 69 height 40
click at [302, 254] on button "button" at bounding box center [292, 238] width 69 height 40
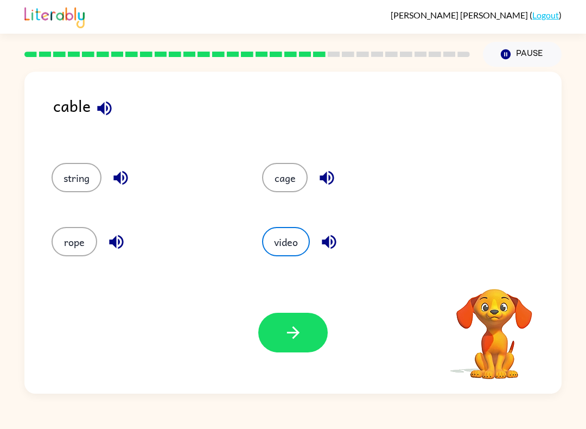
click at [302, 319] on button "button" at bounding box center [292, 333] width 69 height 40
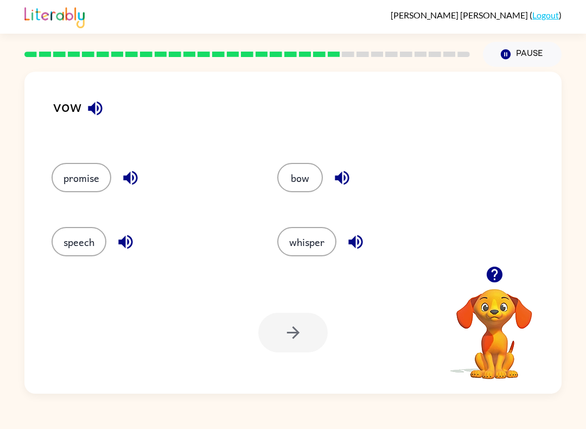
click at [72, 186] on button "promise" at bounding box center [82, 177] width 60 height 29
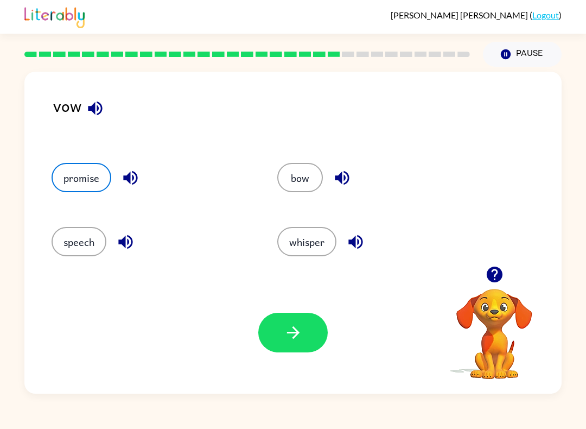
click at [314, 327] on button "button" at bounding box center [292, 333] width 69 height 40
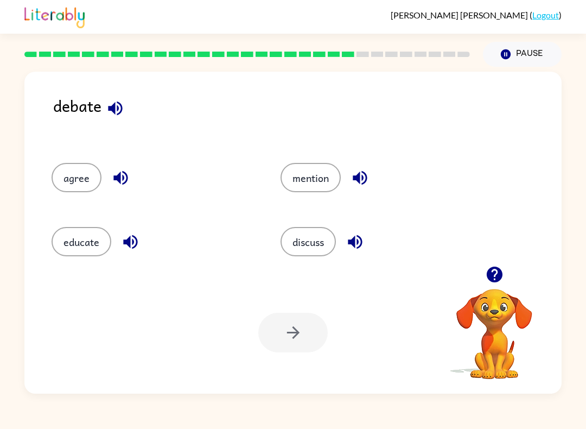
click at [321, 251] on button "discuss" at bounding box center [308, 241] width 55 height 29
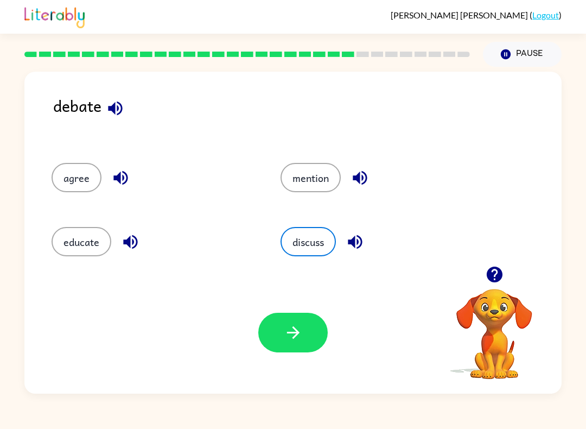
click at [301, 335] on icon "button" at bounding box center [293, 332] width 19 height 19
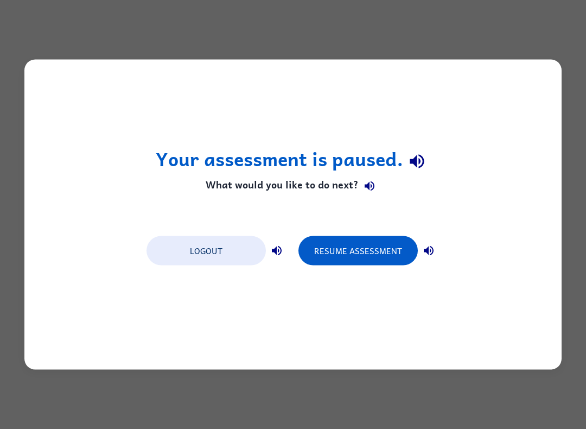
click at [383, 250] on button "Resume Assessment" at bounding box center [358, 250] width 119 height 29
click at [389, 257] on button "Resume Assessment" at bounding box center [358, 250] width 119 height 29
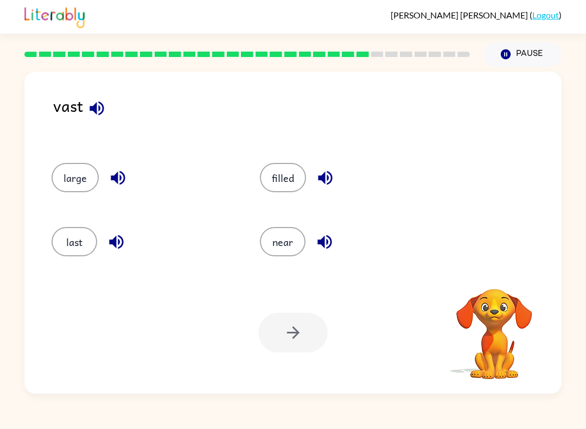
click at [69, 181] on button "large" at bounding box center [75, 177] width 47 height 29
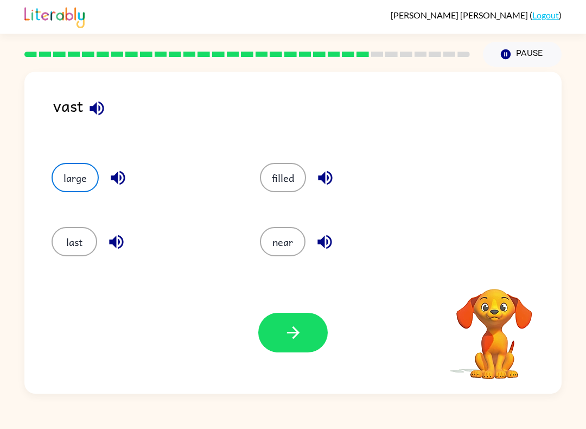
click at [298, 330] on icon "button" at bounding box center [293, 332] width 19 height 19
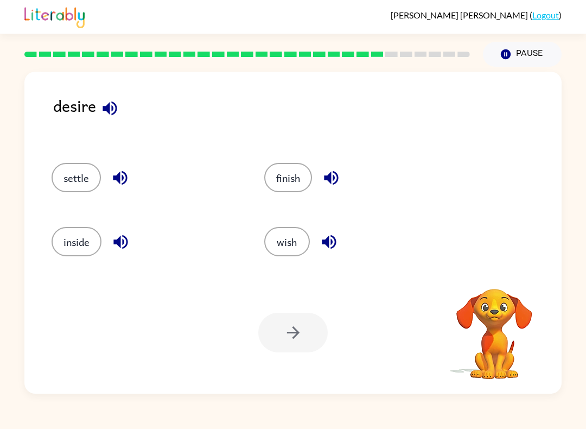
click at [289, 243] on button "wish" at bounding box center [287, 241] width 46 height 29
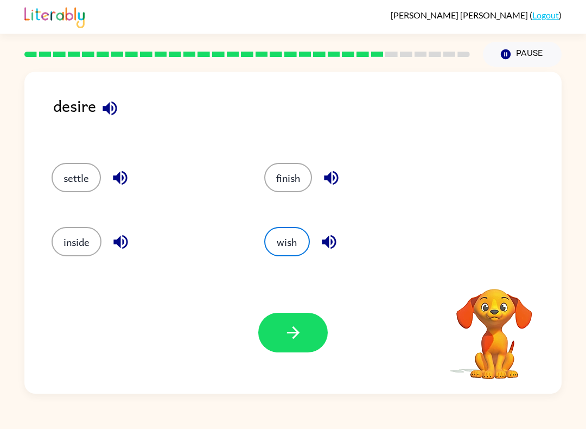
click at [300, 326] on icon "button" at bounding box center [293, 332] width 19 height 19
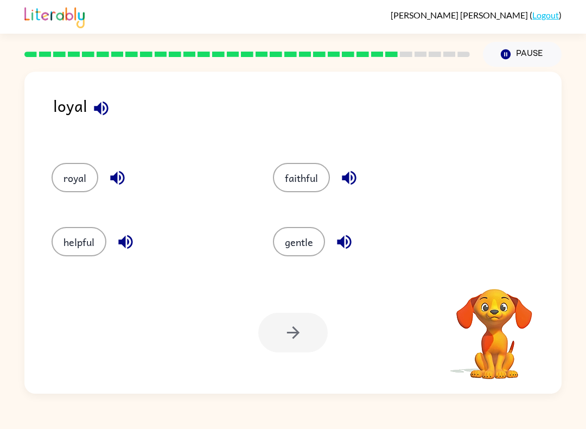
click at [66, 176] on button "royal" at bounding box center [75, 177] width 47 height 29
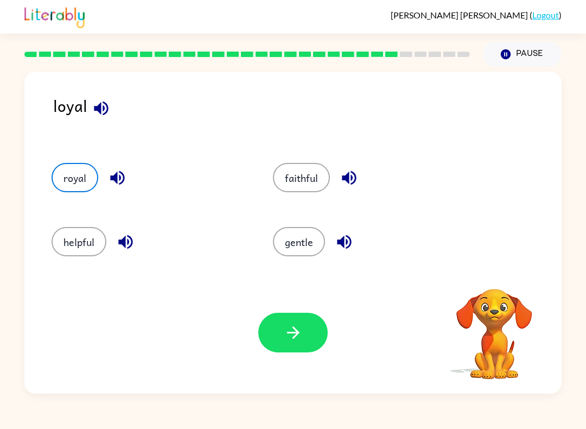
click at [310, 179] on button "faithful" at bounding box center [301, 177] width 57 height 29
click at [69, 235] on button "helpful" at bounding box center [79, 241] width 55 height 29
click at [304, 326] on button "button" at bounding box center [292, 333] width 69 height 40
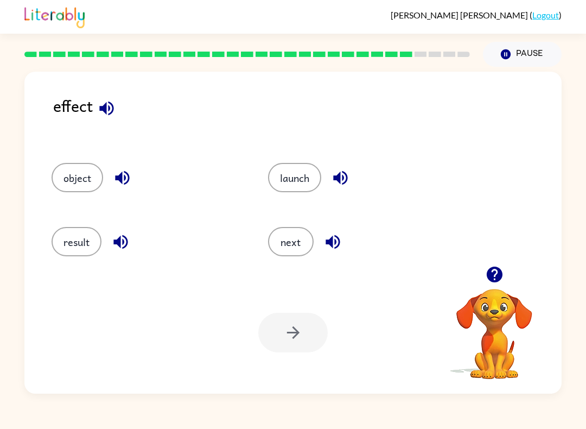
click at [71, 256] on button "result" at bounding box center [77, 241] width 50 height 29
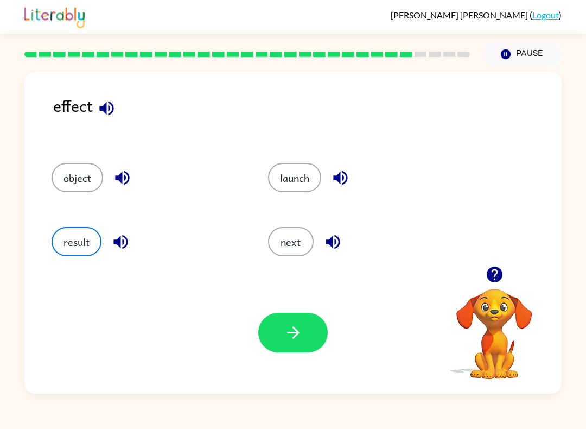
click at [314, 335] on button "button" at bounding box center [292, 333] width 69 height 40
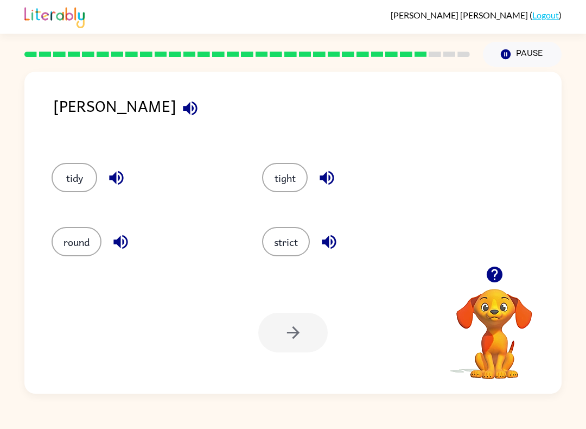
click at [294, 249] on button "strict" at bounding box center [286, 241] width 48 height 29
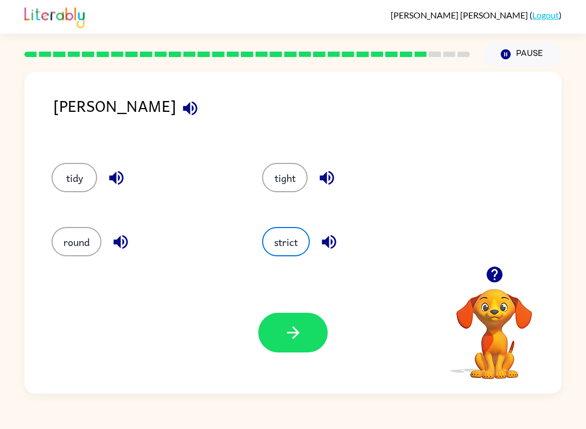
click at [305, 342] on button "button" at bounding box center [292, 333] width 69 height 40
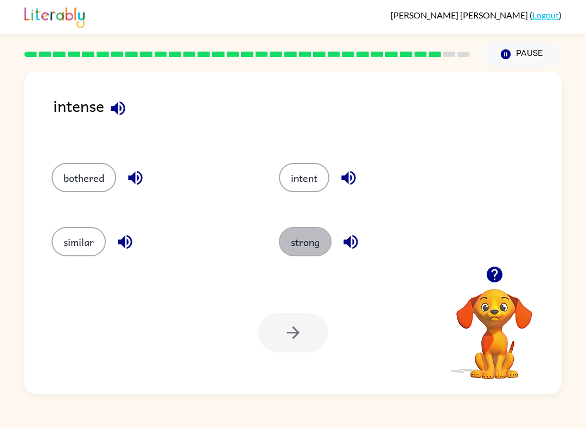
click at [325, 252] on button "strong" at bounding box center [305, 241] width 53 height 29
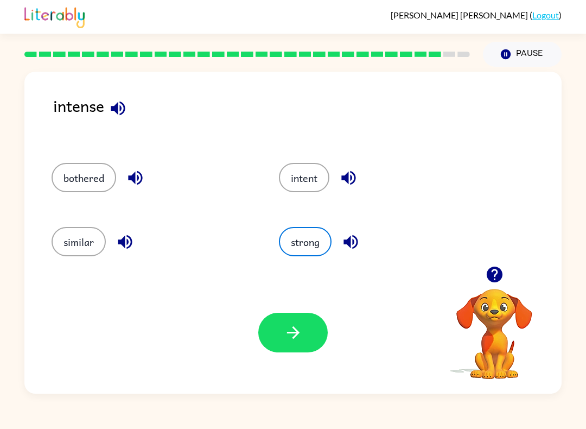
click at [301, 339] on icon "button" at bounding box center [293, 332] width 19 height 19
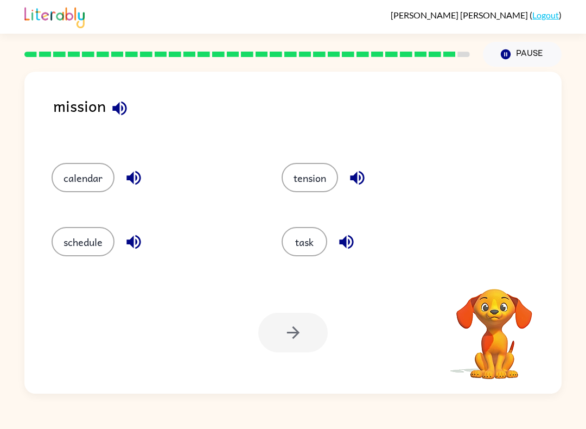
click at [314, 233] on button "task" at bounding box center [305, 241] width 46 height 29
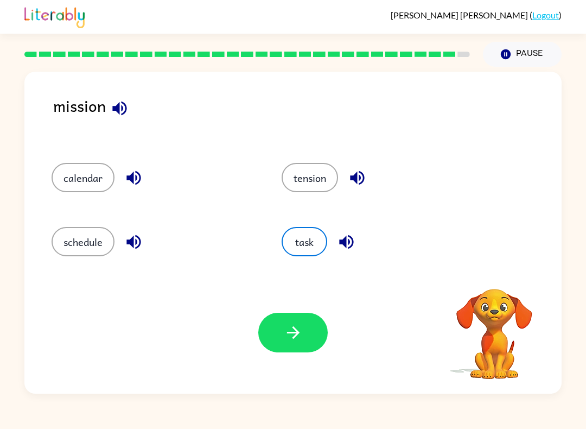
click at [308, 340] on button "button" at bounding box center [292, 333] width 69 height 40
